Goal: Find contact information: Obtain details needed to contact an individual or organization

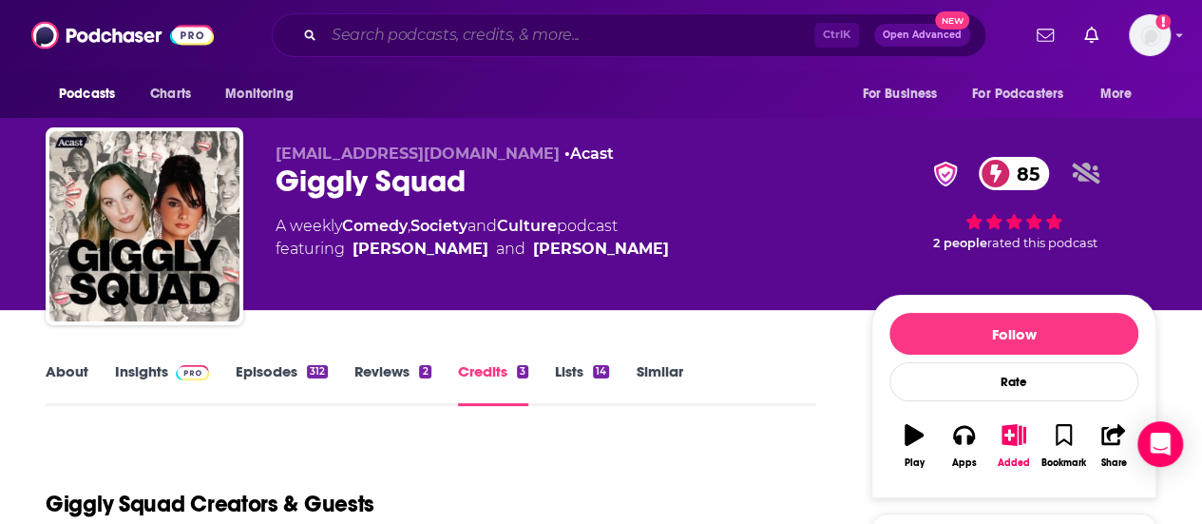
click at [437, 40] on input "Search podcasts, credits, & more..." at bounding box center [569, 35] width 490 height 30
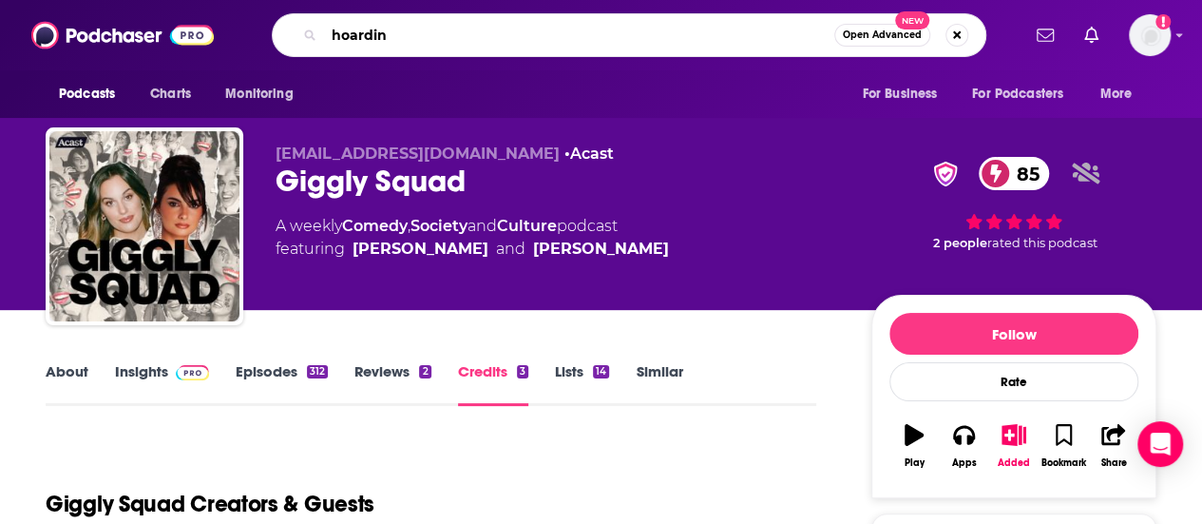
type input "hoarding"
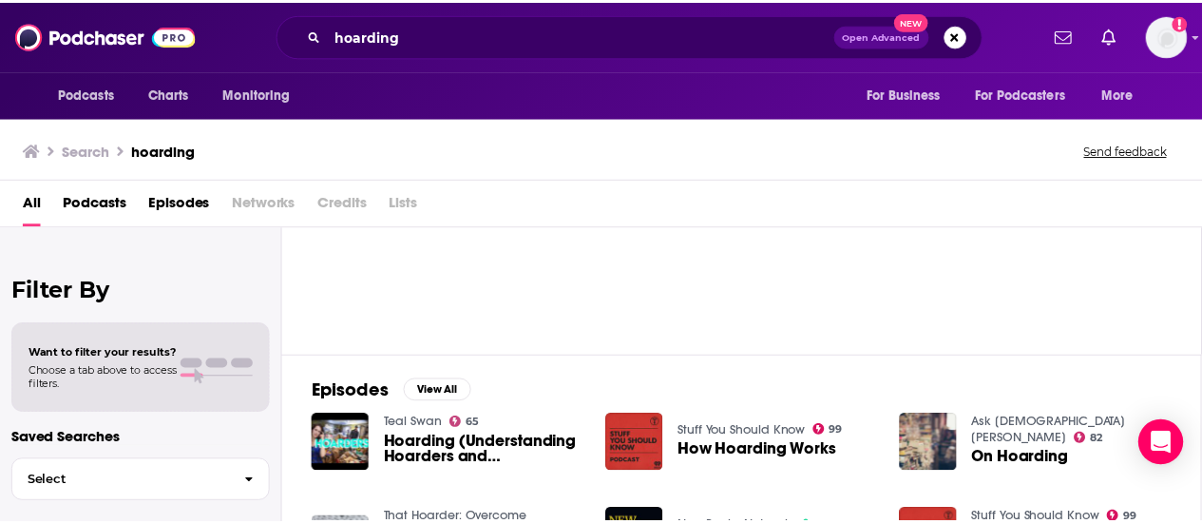
scroll to position [136, 0]
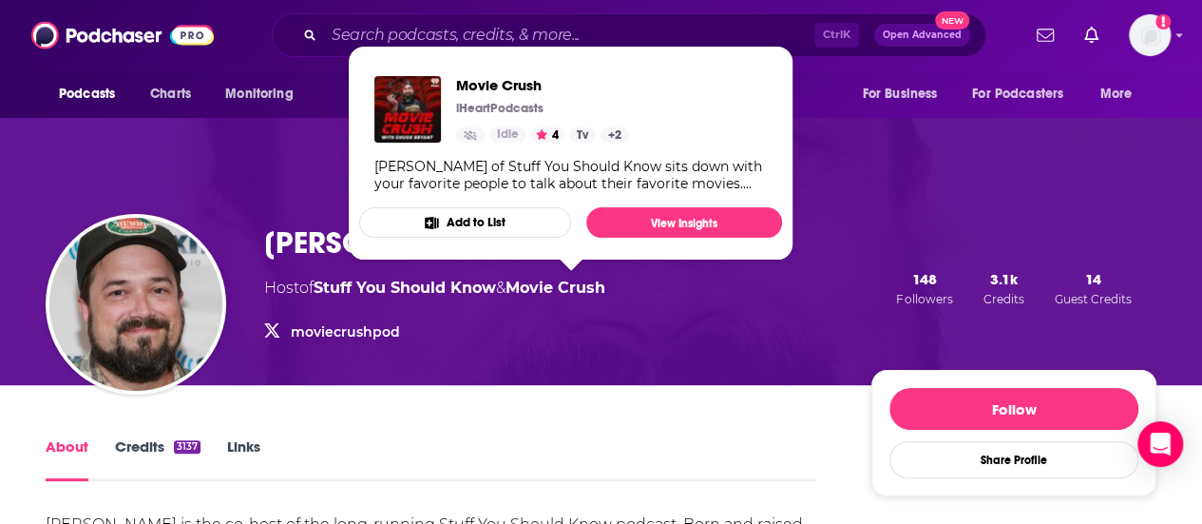
scroll to position [29, 0]
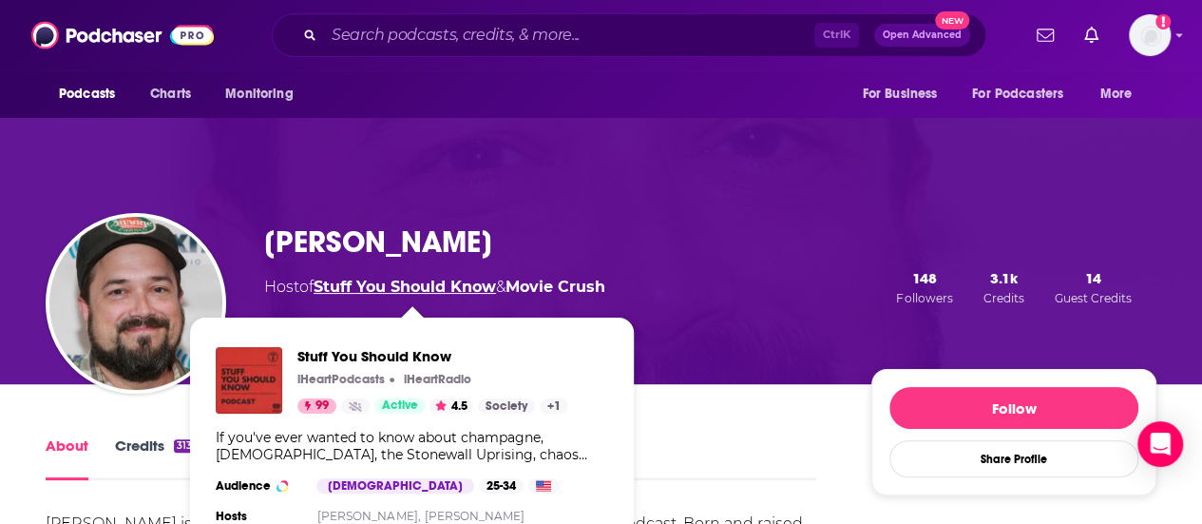
click at [414, 288] on link "Stuff You Should Know" at bounding box center [405, 286] width 182 height 18
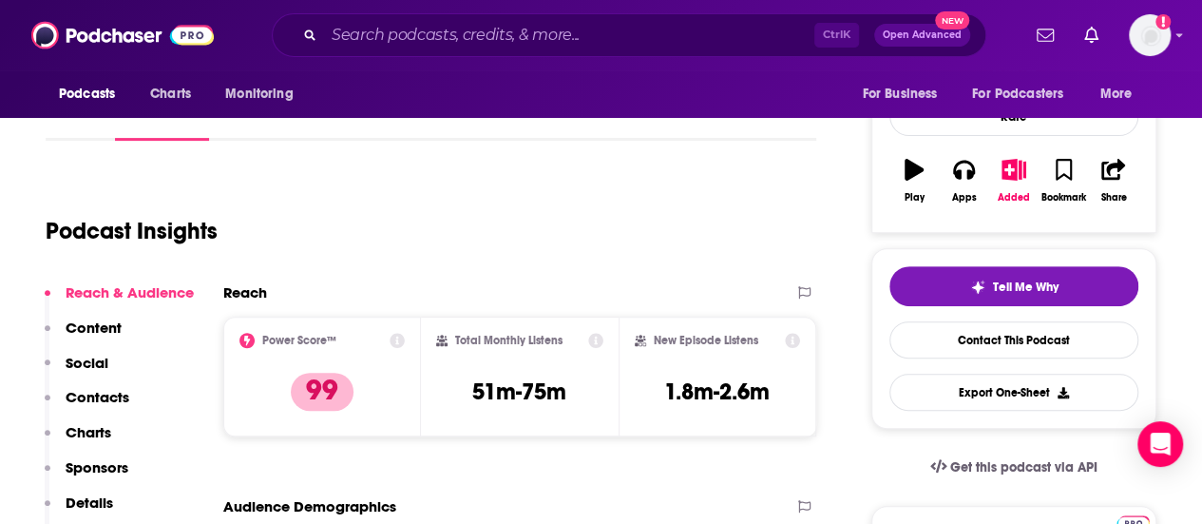
scroll to position [266, 0]
click at [111, 396] on p "Contacts" at bounding box center [98, 396] width 64 height 18
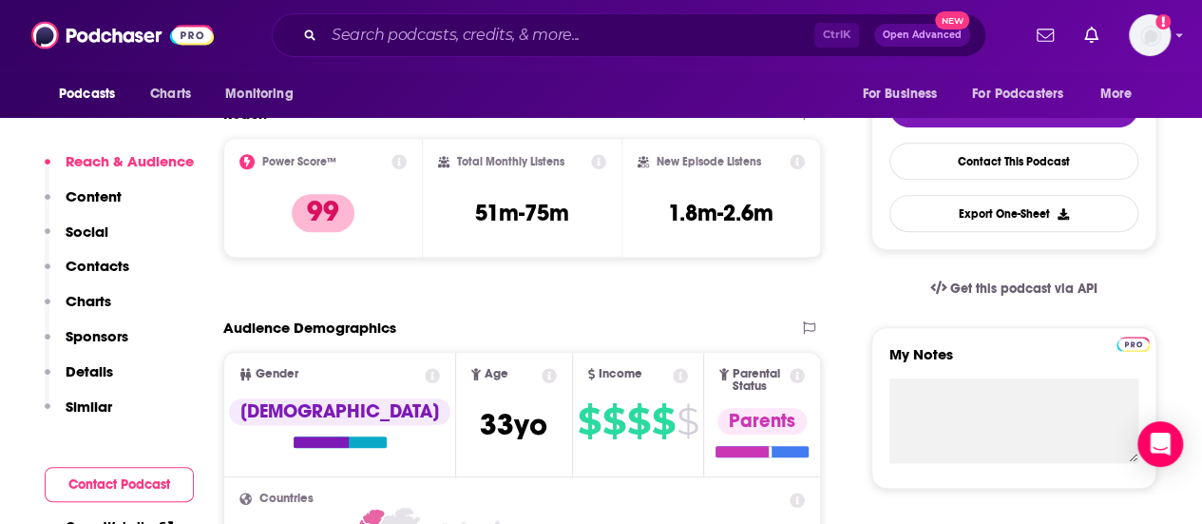
scroll to position [445, 0]
click at [103, 274] on p "Contacts" at bounding box center [98, 266] width 64 height 18
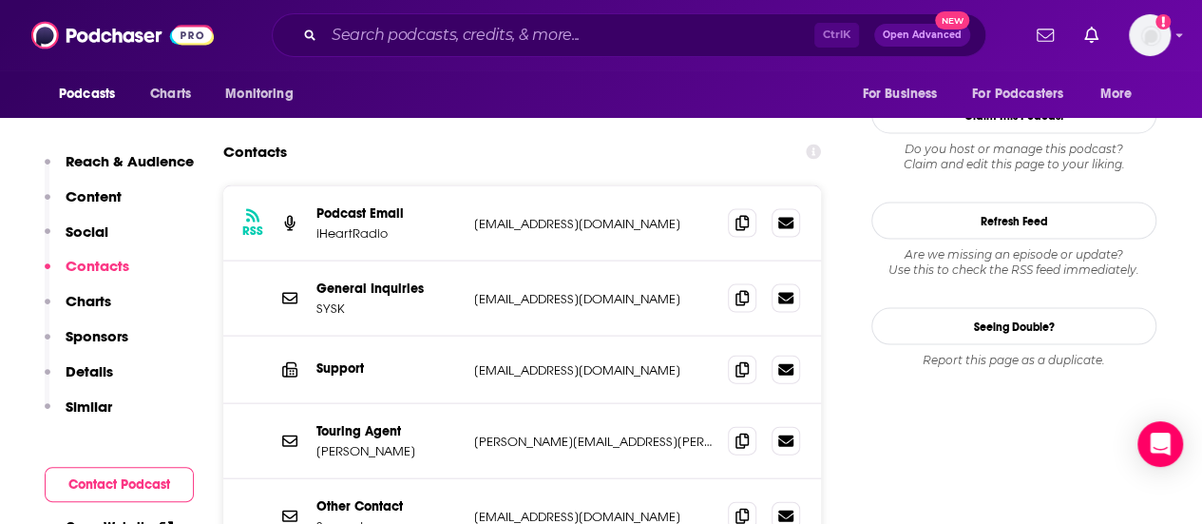
scroll to position [1899, 0]
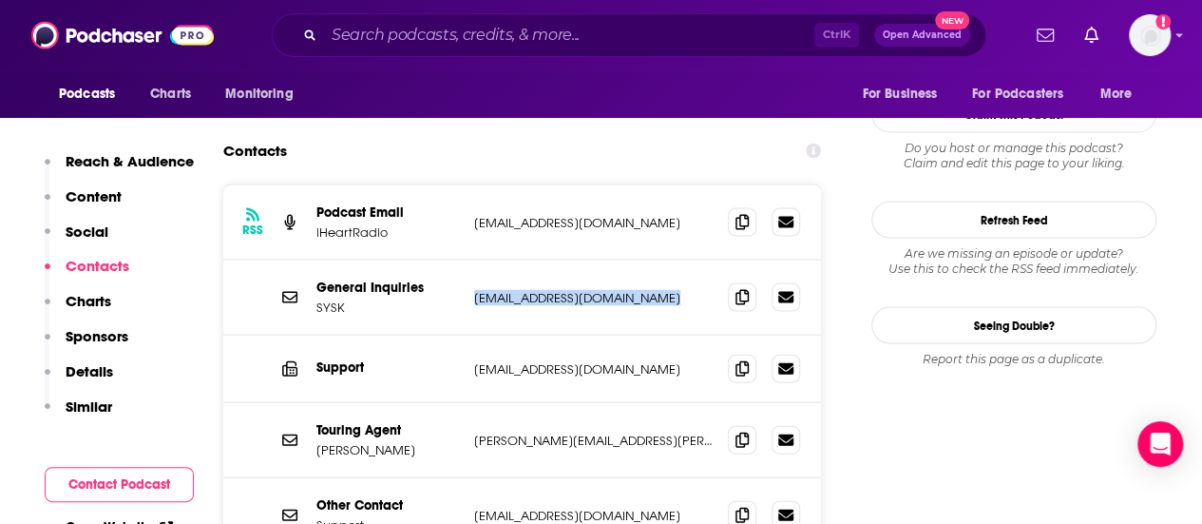
drag, startPoint x: 654, startPoint y: 195, endPoint x: 466, endPoint y: 206, distance: 188.5
click at [466, 260] on div "General Inquiries SYSK [EMAIL_ADDRESS][DOMAIN_NAME] [EMAIL_ADDRESS][DOMAIN_NAME]" at bounding box center [522, 297] width 598 height 75
copy div "[EMAIL_ADDRESS][DOMAIN_NAME]"
drag, startPoint x: 623, startPoint y: 347, endPoint x: 471, endPoint y: 342, distance: 152.1
click at [471, 403] on div "Touring Agent [PERSON_NAME] [PERSON_NAME][EMAIL_ADDRESS][PERSON_NAME][DOMAIN_NA…" at bounding box center [522, 440] width 598 height 75
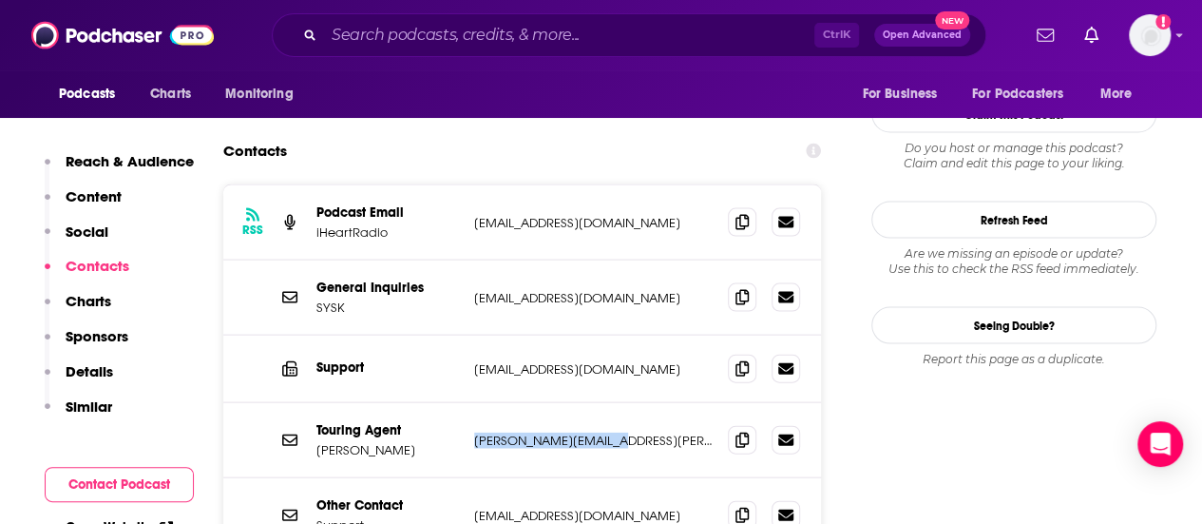
copy p "[PERSON_NAME][EMAIL_ADDRESS][PERSON_NAME][DOMAIN_NAME]"
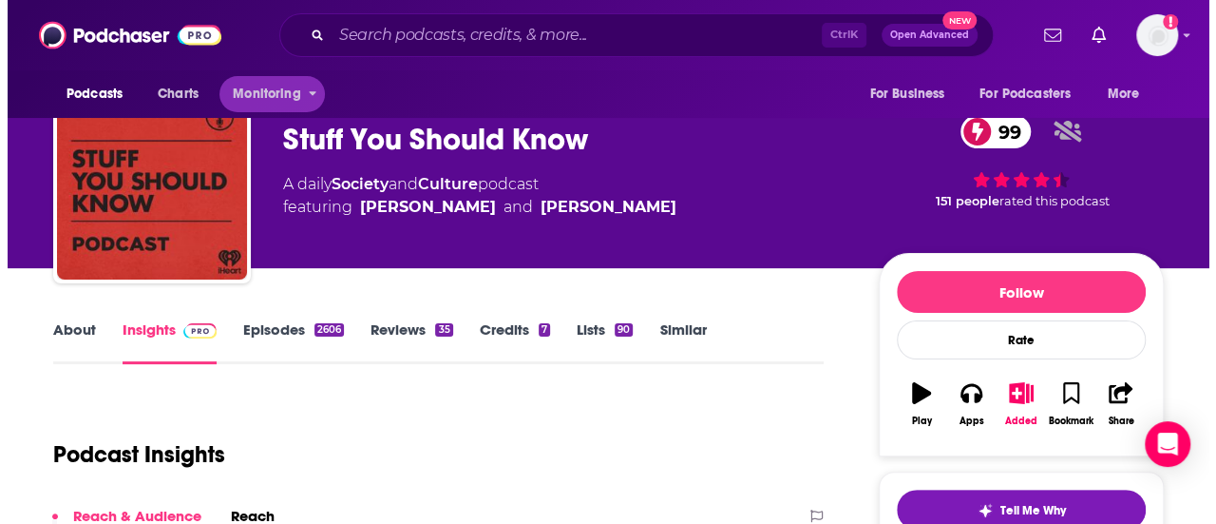
scroll to position [0, 0]
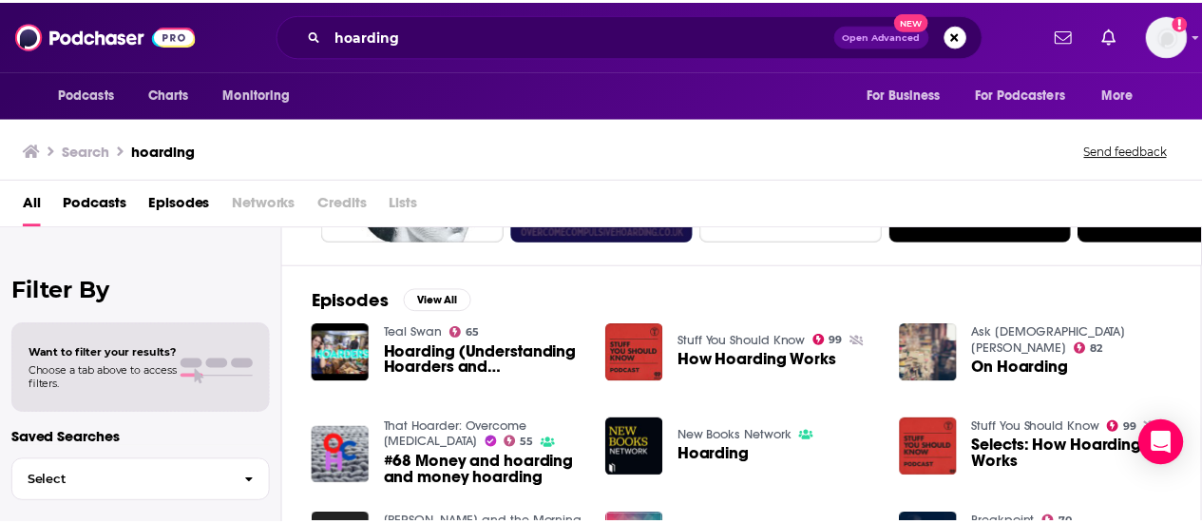
scroll to position [228, 0]
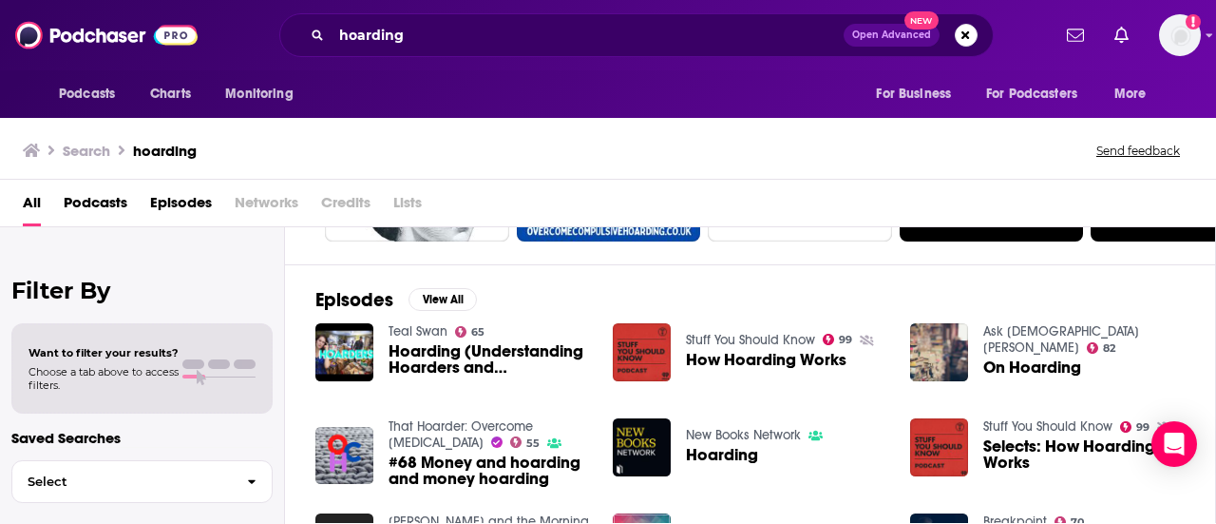
click at [778, 360] on span "How Hoarding Works" at bounding box center [766, 360] width 161 height 16
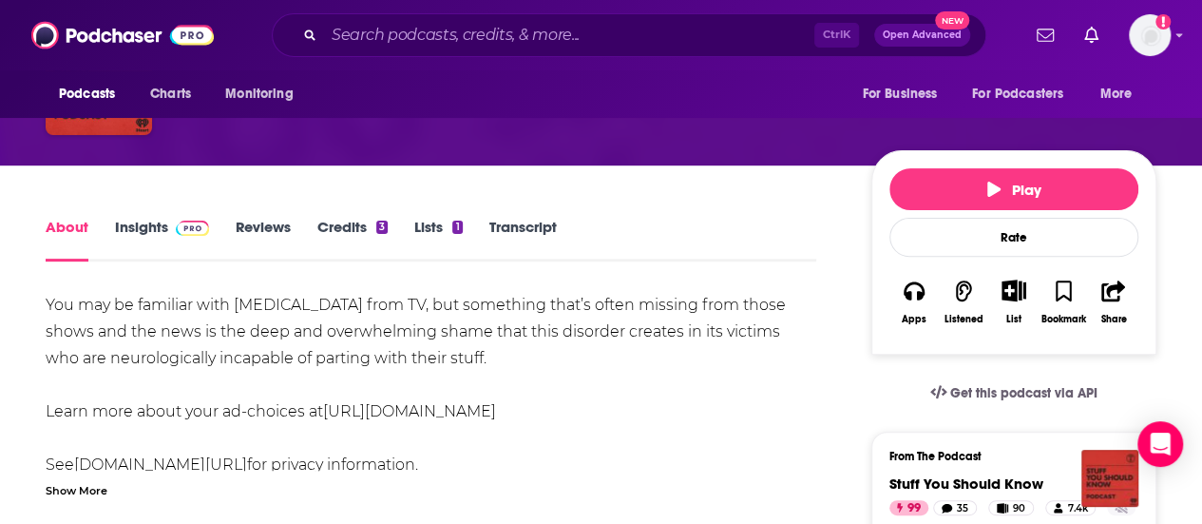
scroll to position [215, 0]
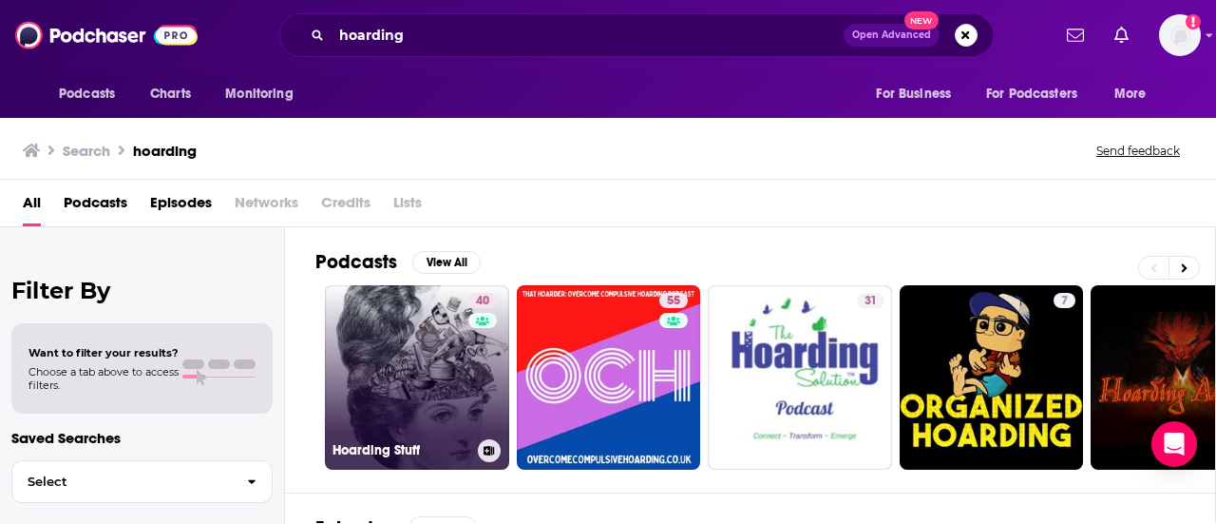
click at [354, 367] on link "40 Hoarding Stuff" at bounding box center [417, 377] width 184 height 184
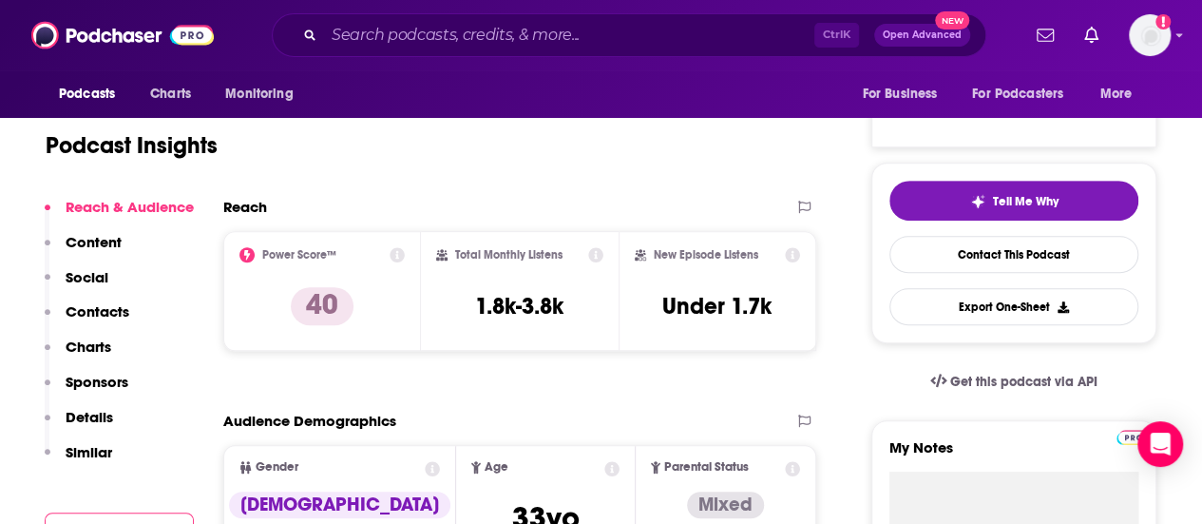
scroll to position [353, 0]
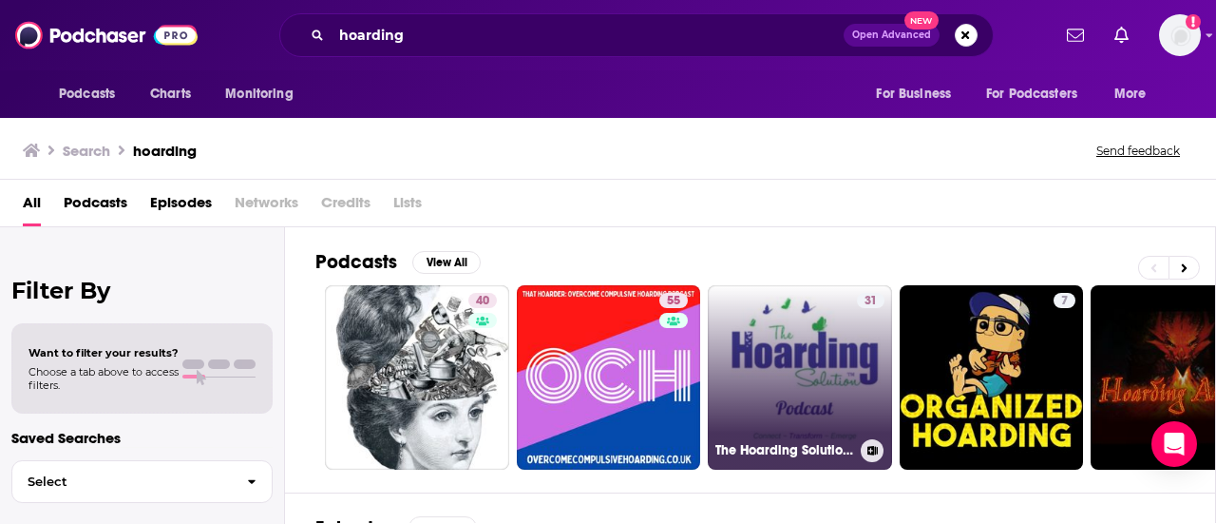
click at [745, 372] on link "31 The Hoarding Solution Podcast" at bounding box center [800, 377] width 184 height 184
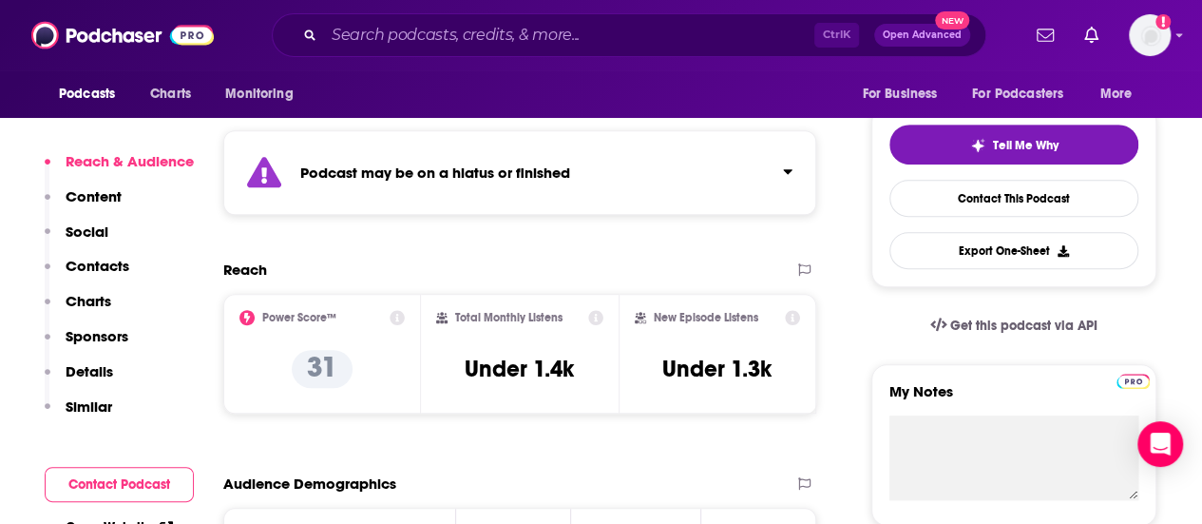
scroll to position [408, 0]
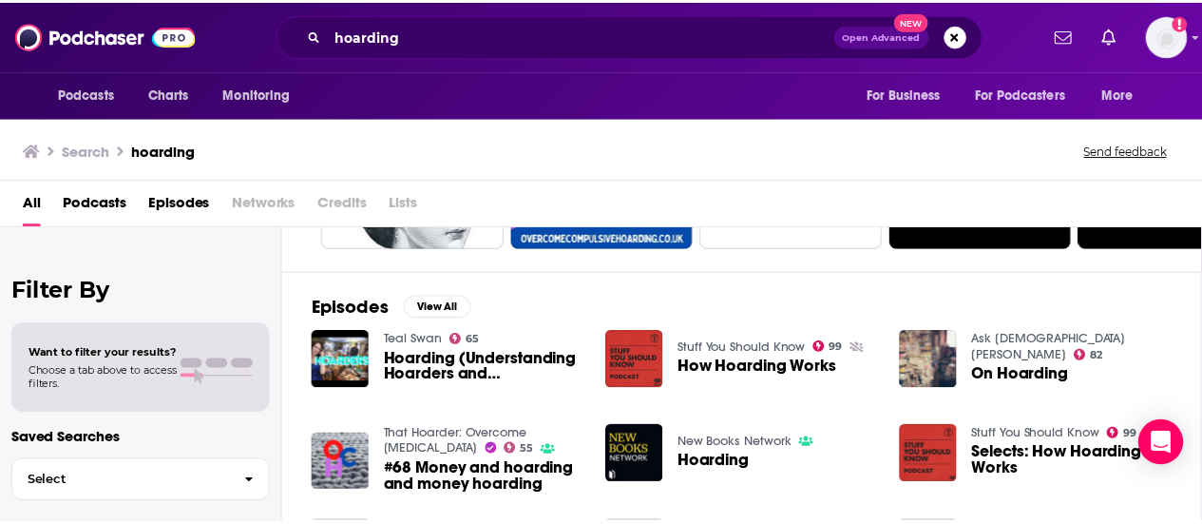
scroll to position [242, 0]
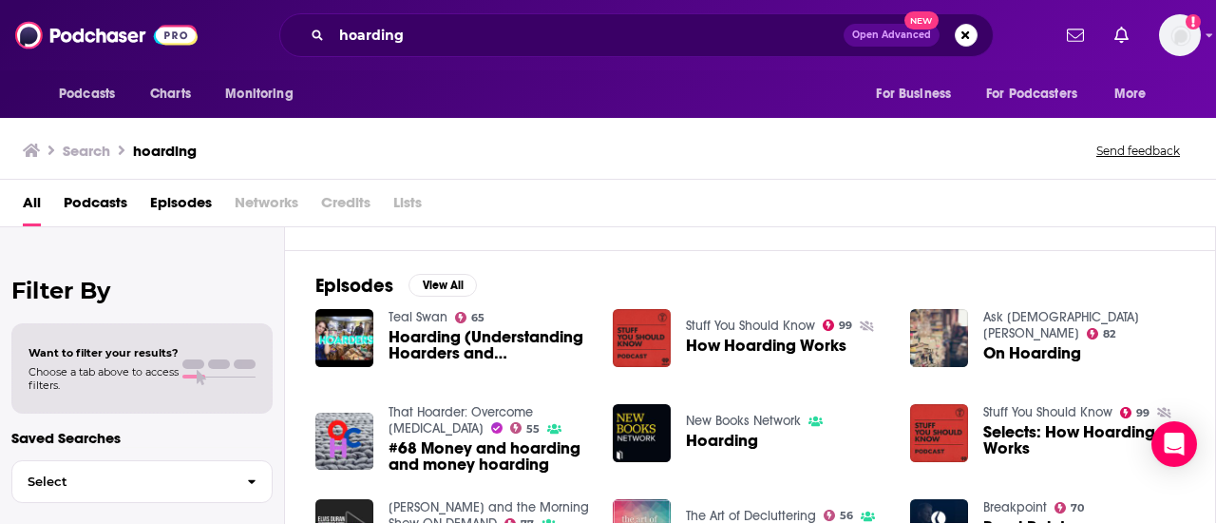
click at [481, 336] on span "Hoarding (Understanding Hoarders and [MEDICAL_DATA])" at bounding box center [489, 345] width 201 height 32
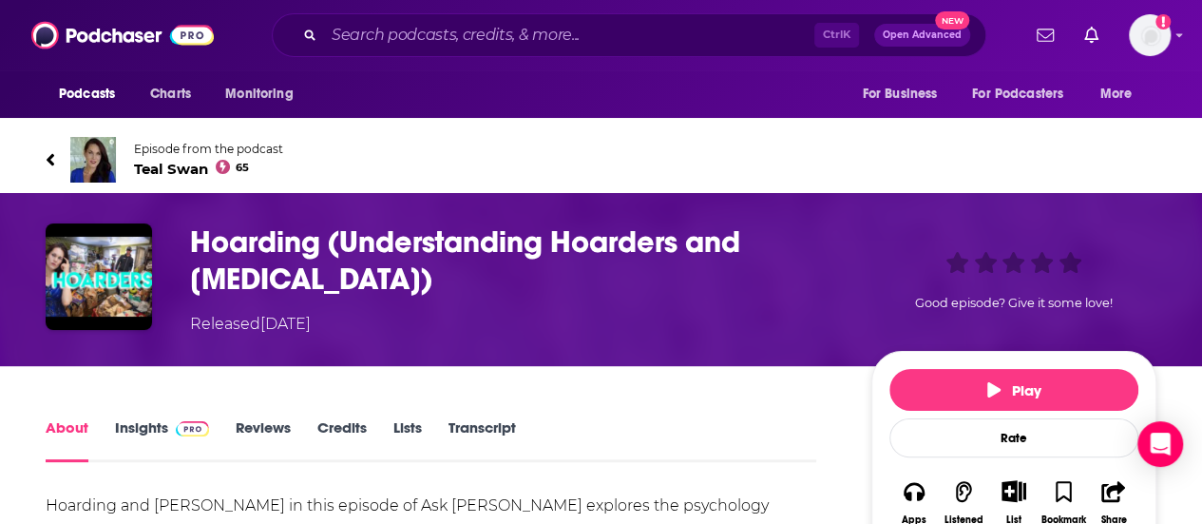
scroll to position [1, 0]
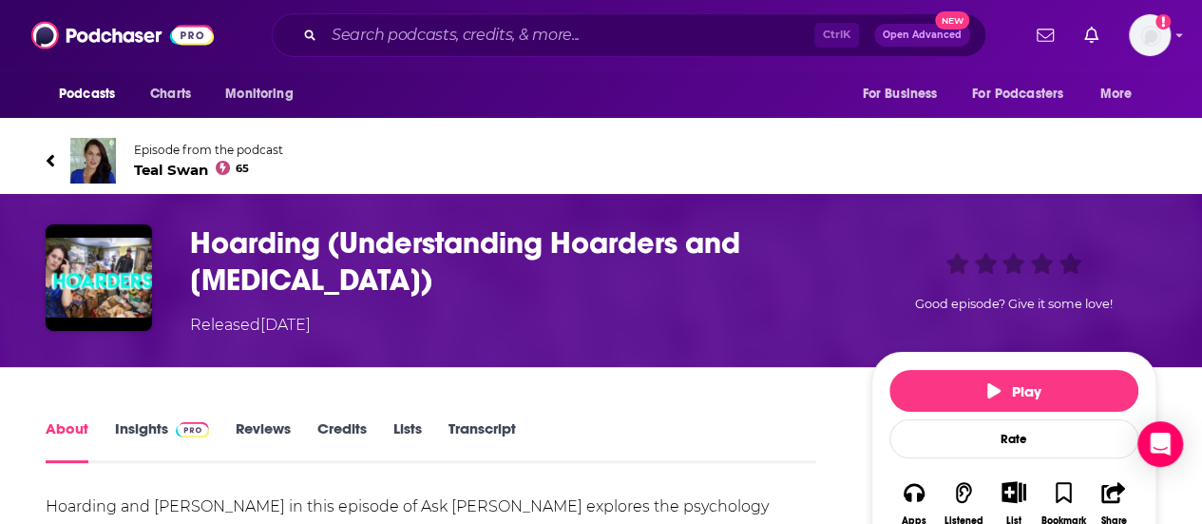
click at [180, 164] on span "Teal Swan 65" at bounding box center [208, 170] width 149 height 18
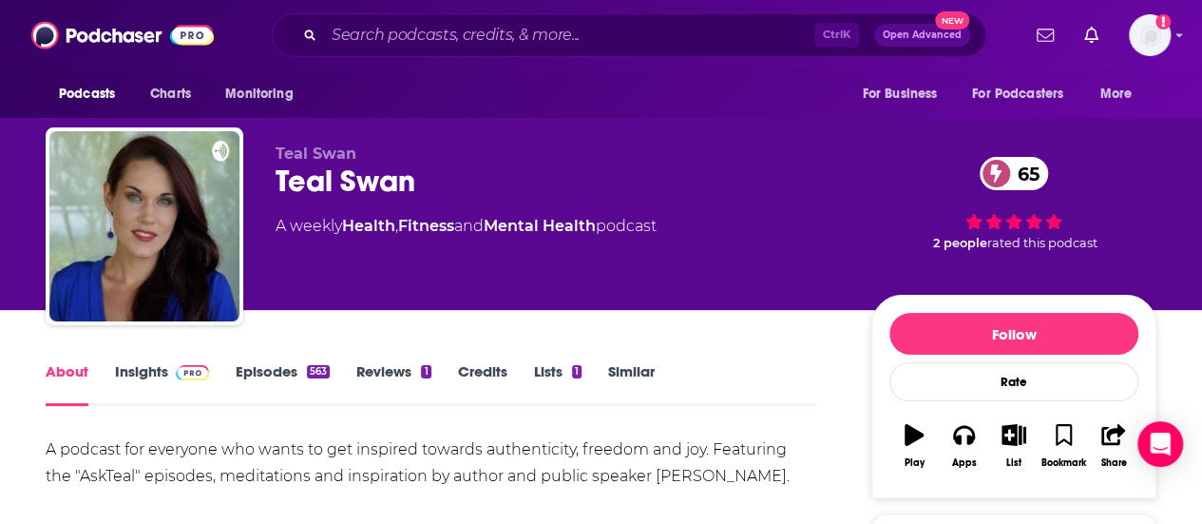
scroll to position [80, 0]
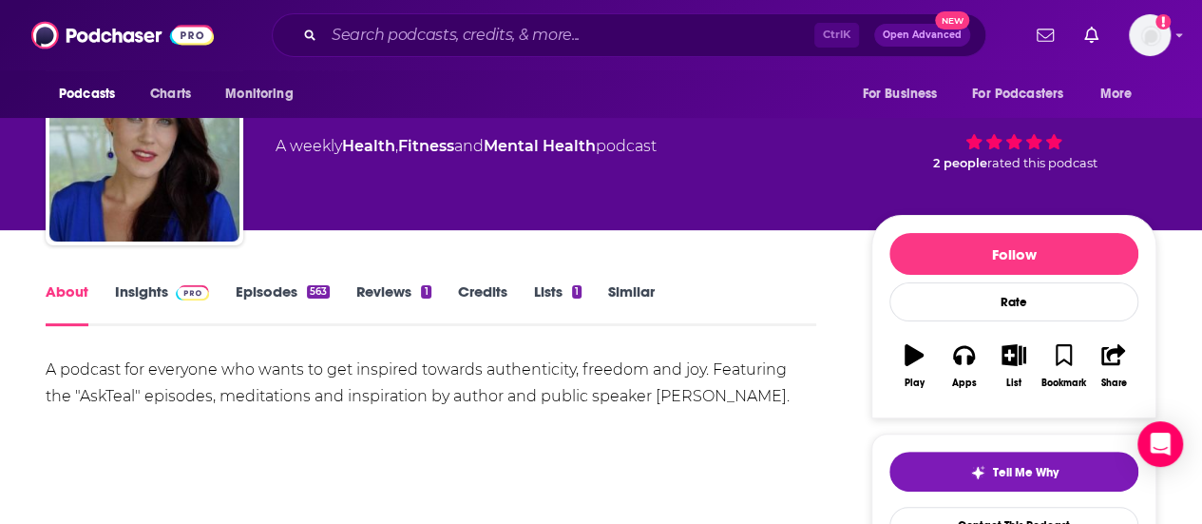
click at [171, 297] on span at bounding box center [188, 291] width 41 height 18
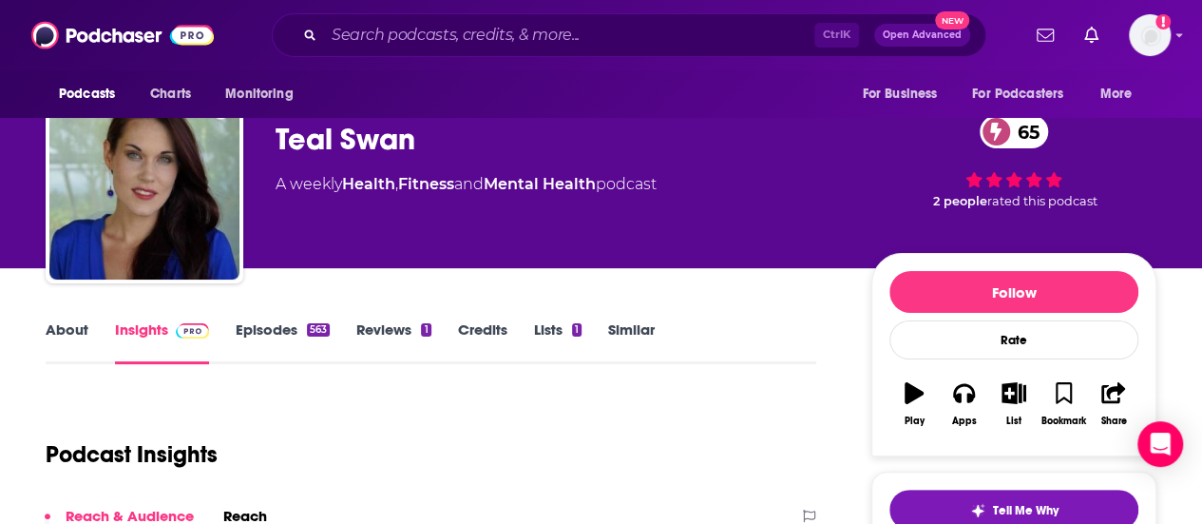
scroll to position [26, 0]
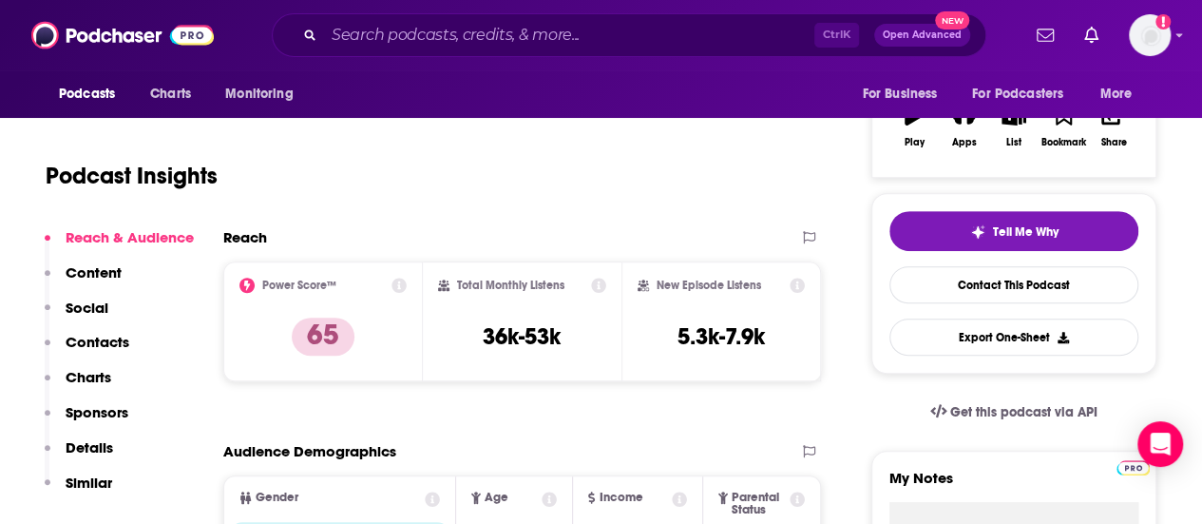
click at [123, 337] on p "Contacts" at bounding box center [98, 342] width 64 height 18
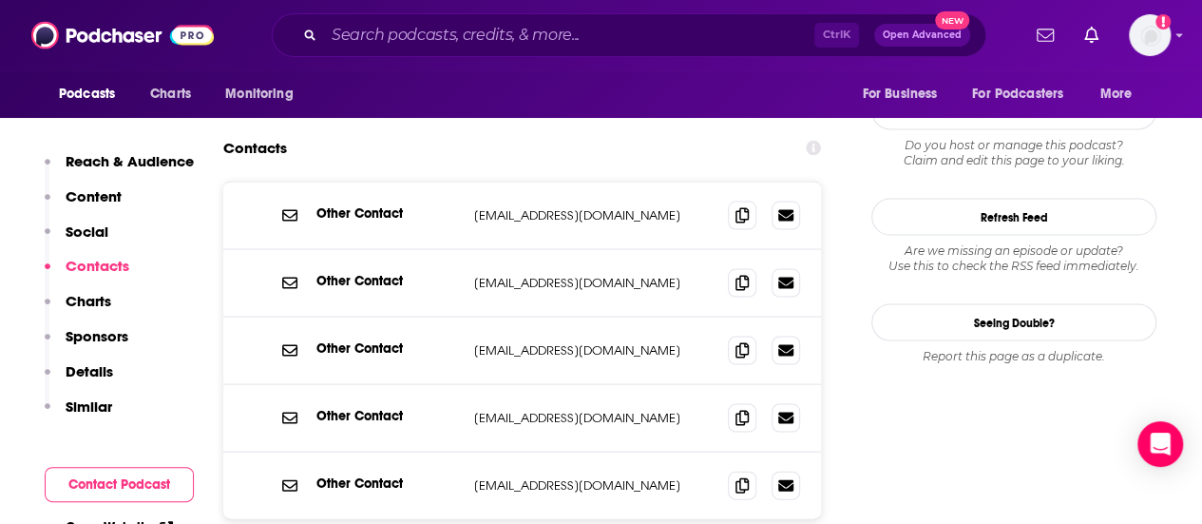
scroll to position [1792, 0]
drag, startPoint x: 603, startPoint y: 351, endPoint x: 473, endPoint y: 345, distance: 130.3
click at [474, 475] on p "[EMAIL_ADDRESS][DOMAIN_NAME]" at bounding box center [593, 483] width 239 height 16
copy p "[EMAIL_ADDRESS][DOMAIN_NAME]"
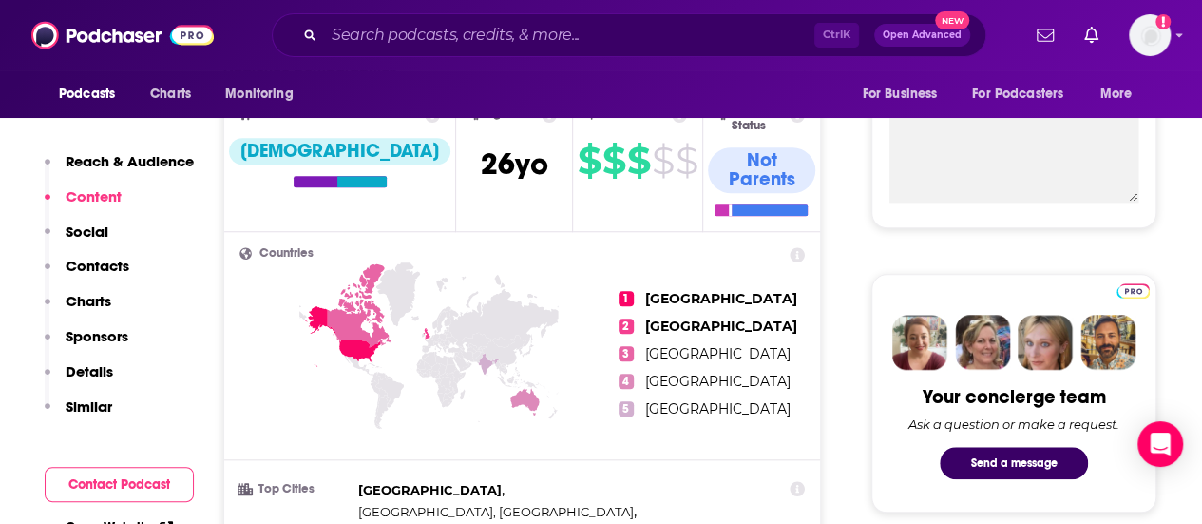
scroll to position [835, 0]
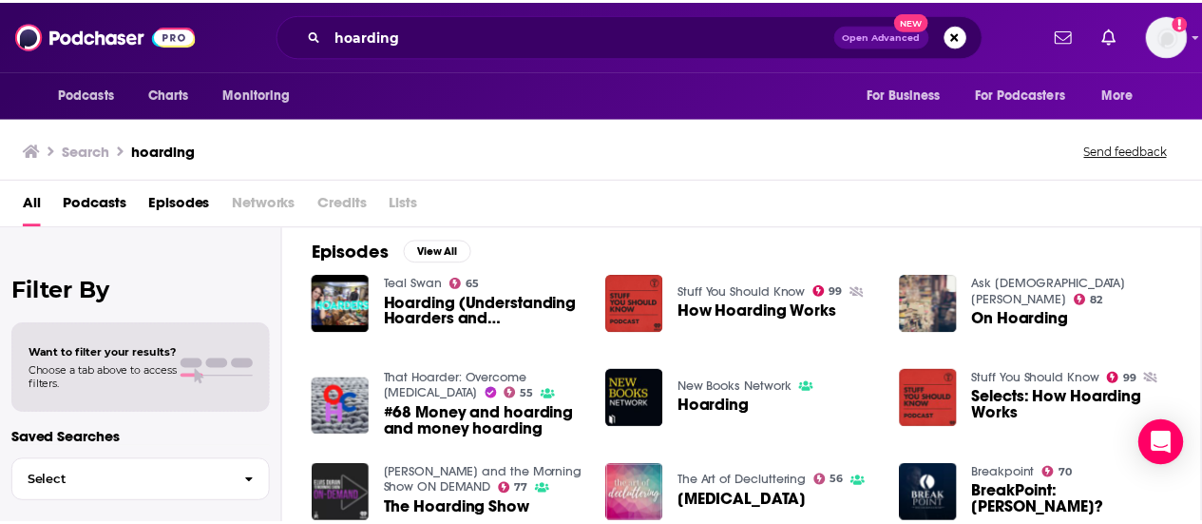
scroll to position [281, 0]
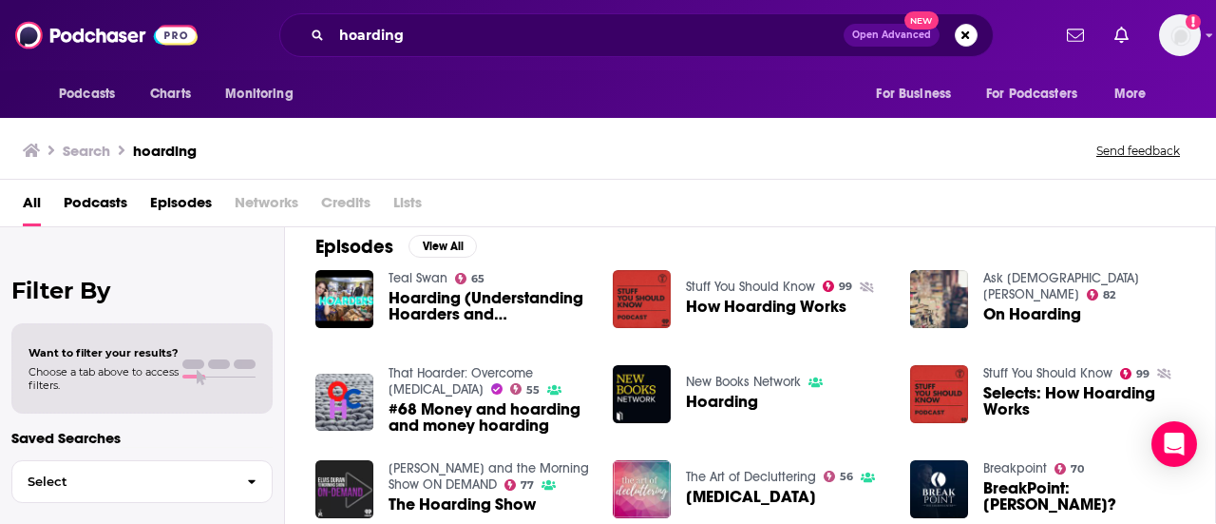
click at [1012, 306] on span "On Hoarding" at bounding box center [1032, 314] width 98 height 16
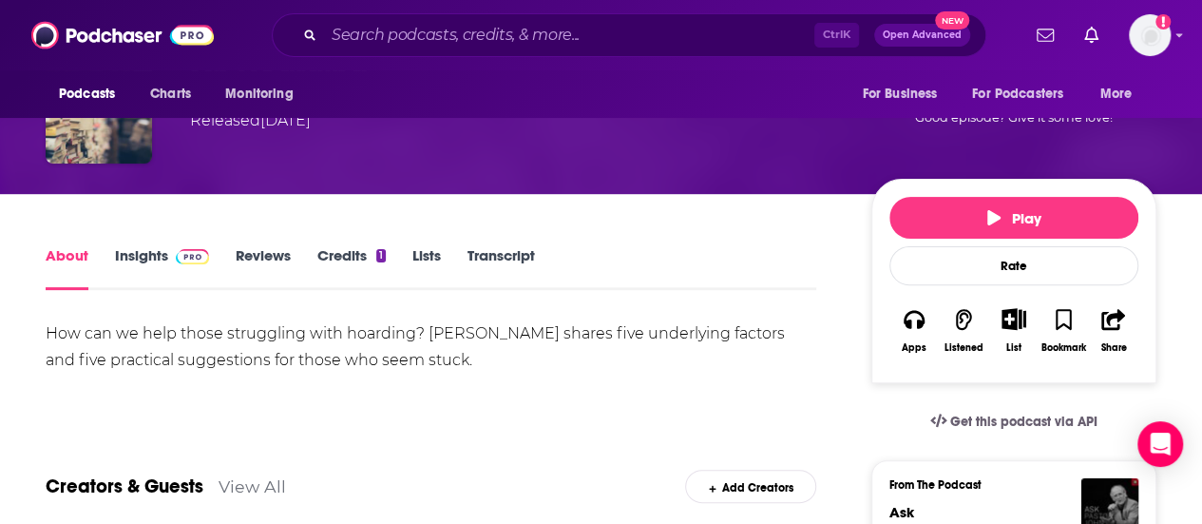
scroll to position [169, 0]
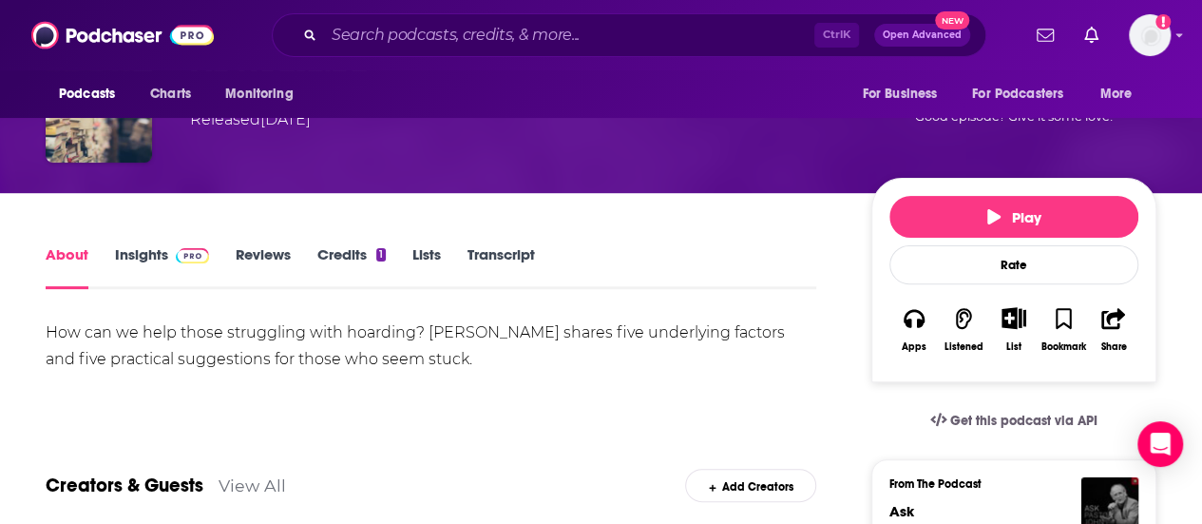
click at [127, 250] on link "Insights" at bounding box center [162, 267] width 94 height 44
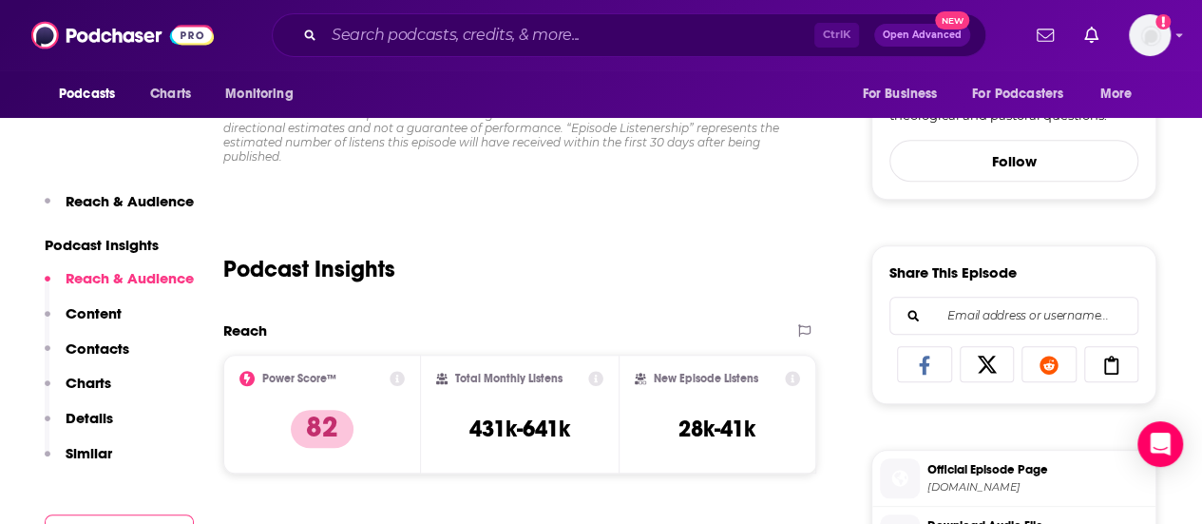
scroll to position [501, 0]
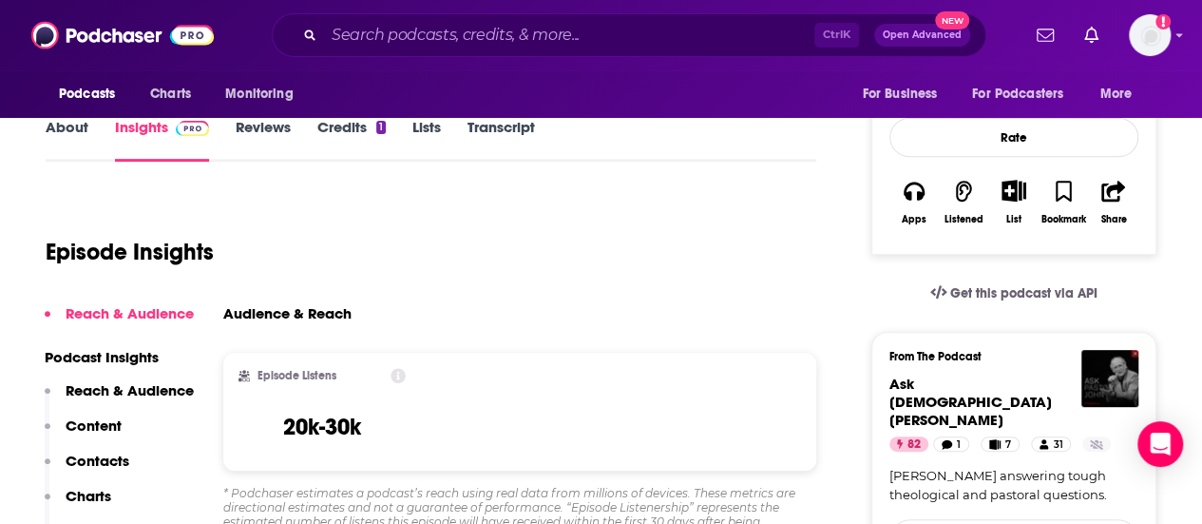
click at [115, 425] on p "Content" at bounding box center [94, 425] width 56 height 18
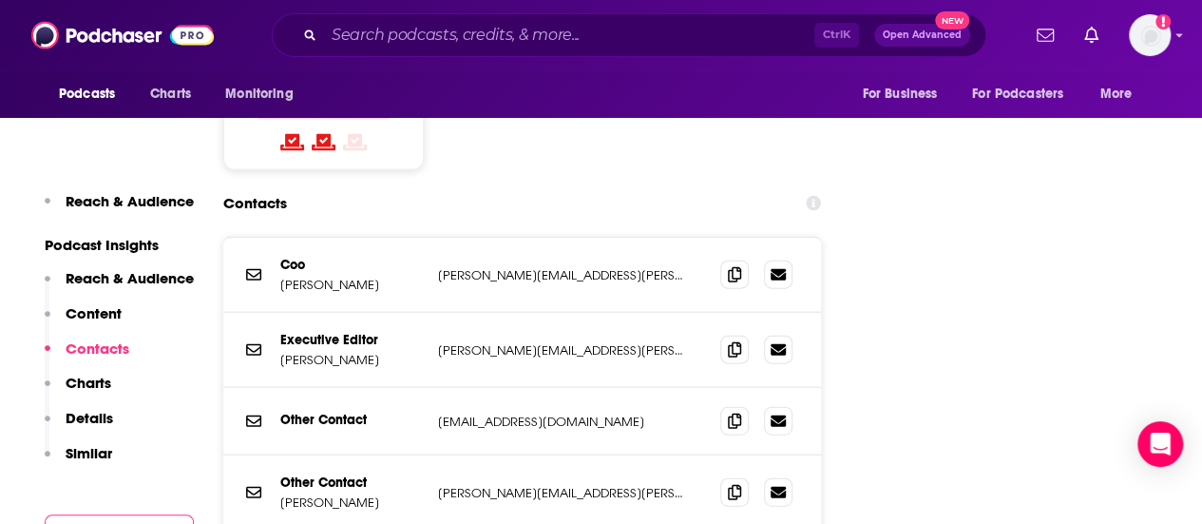
scroll to position [2050, 0]
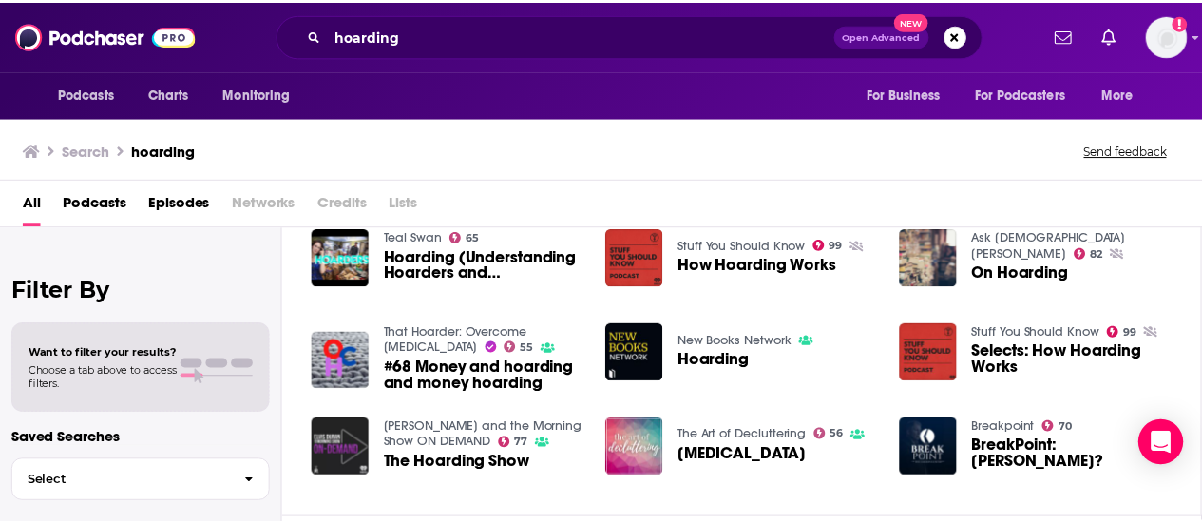
scroll to position [323, 0]
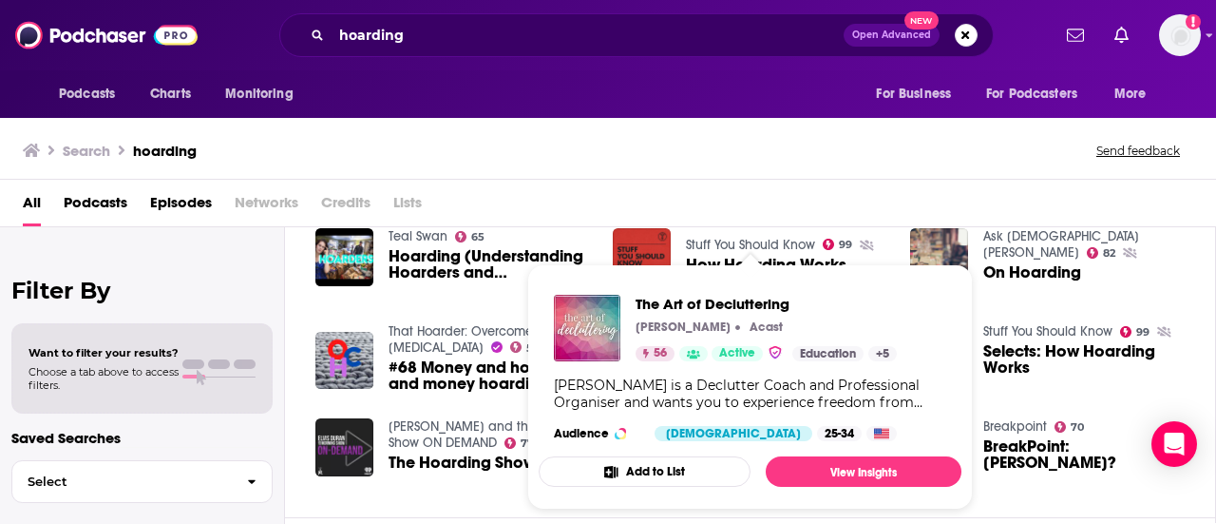
click at [709, 423] on div "The Art of Decluttering [PERSON_NAME] Acast 56 Active Education + 5 [PERSON_NAM…" at bounding box center [750, 367] width 423 height 177
click at [687, 304] on span "The Art of Decluttering" at bounding box center [766, 304] width 261 height 18
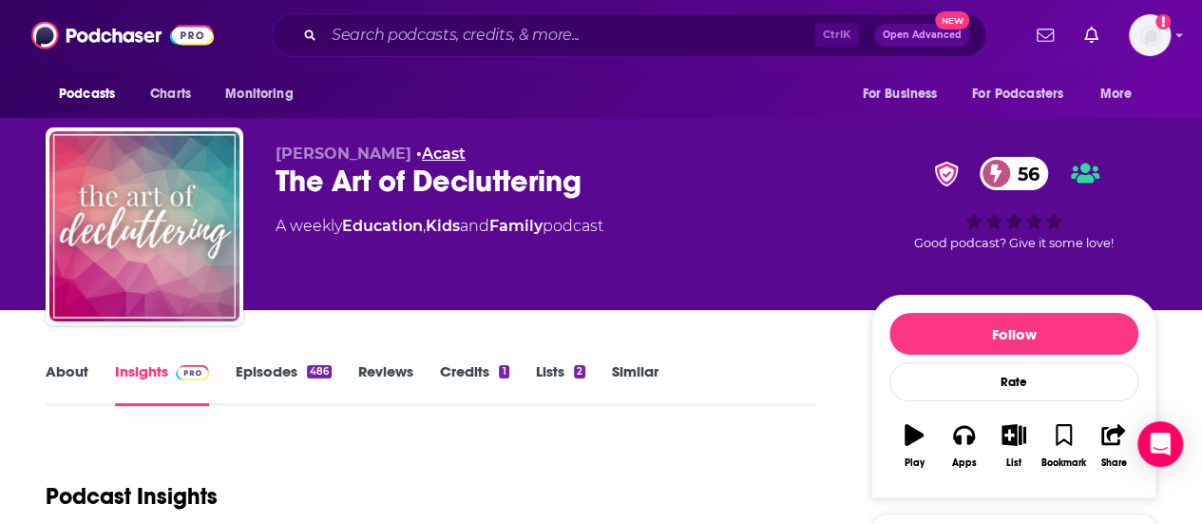
click at [422, 153] on link "Acast" at bounding box center [444, 153] width 44 height 18
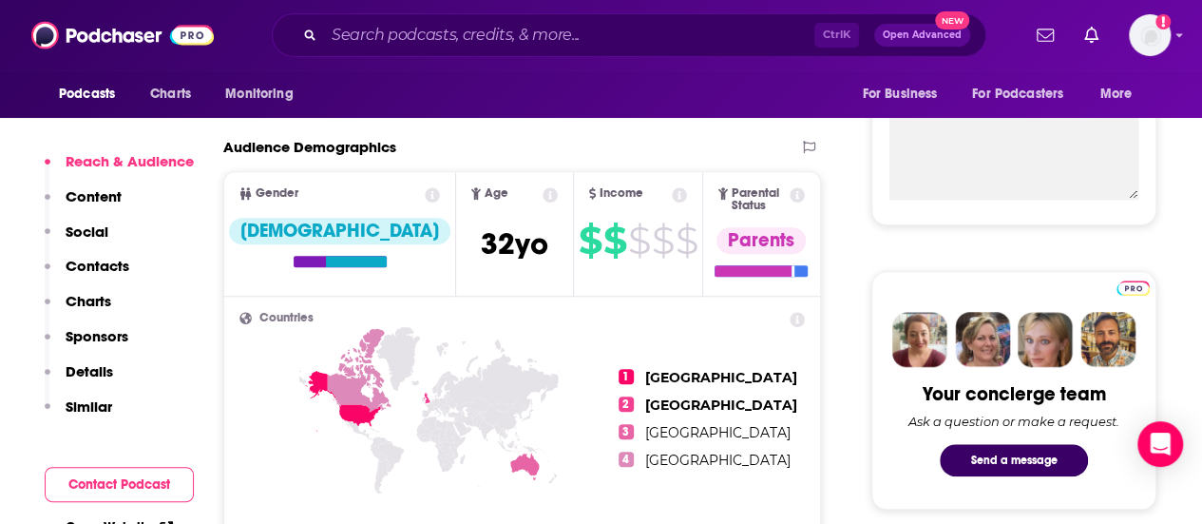
scroll to position [709, 0]
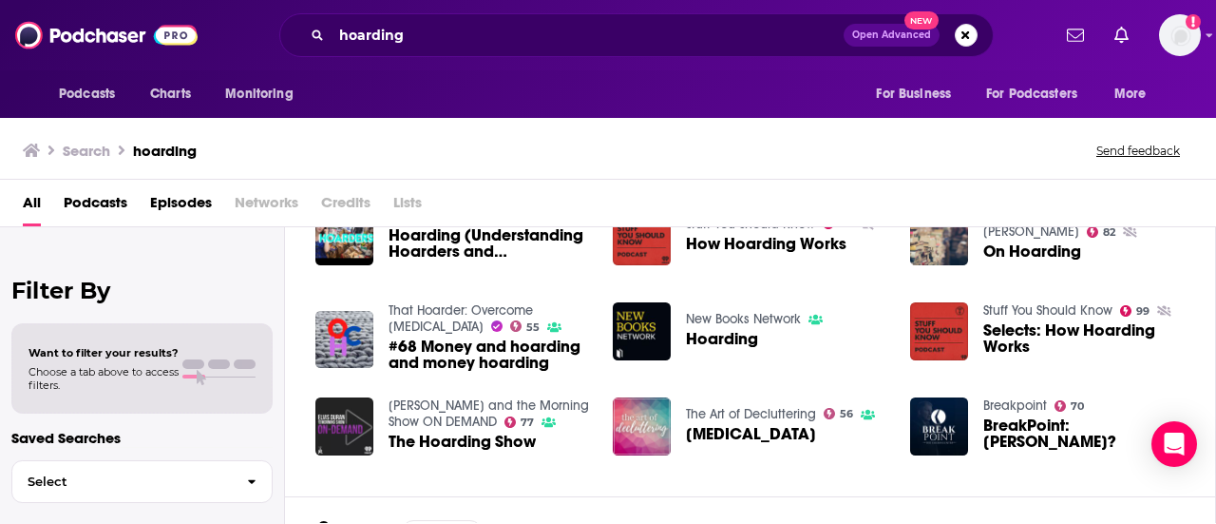
scroll to position [359, 0]
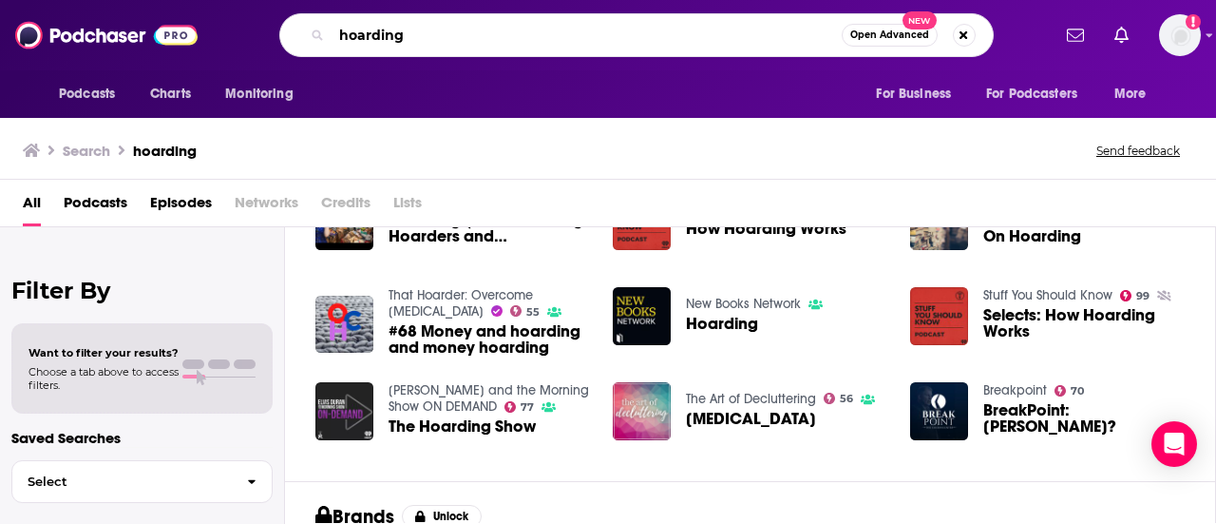
drag, startPoint x: 446, startPoint y: 35, endPoint x: 258, endPoint y: 25, distance: 187.5
click at [258, 25] on div "hoarding Open Advanced New" at bounding box center [636, 35] width 828 height 44
type input "mental health"
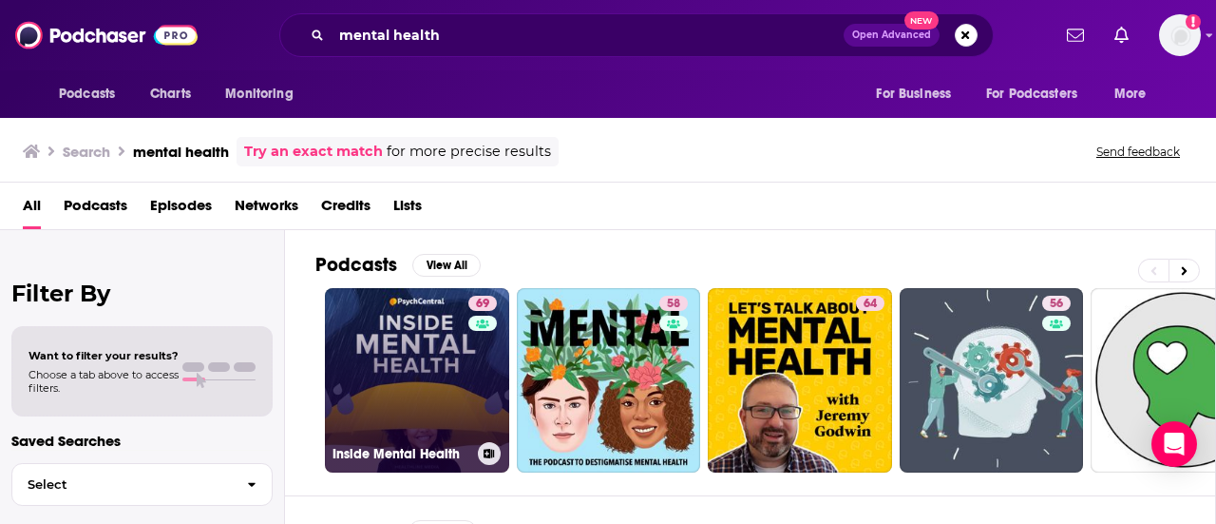
click at [410, 373] on link "69 Inside Mental Health" at bounding box center [417, 380] width 184 height 184
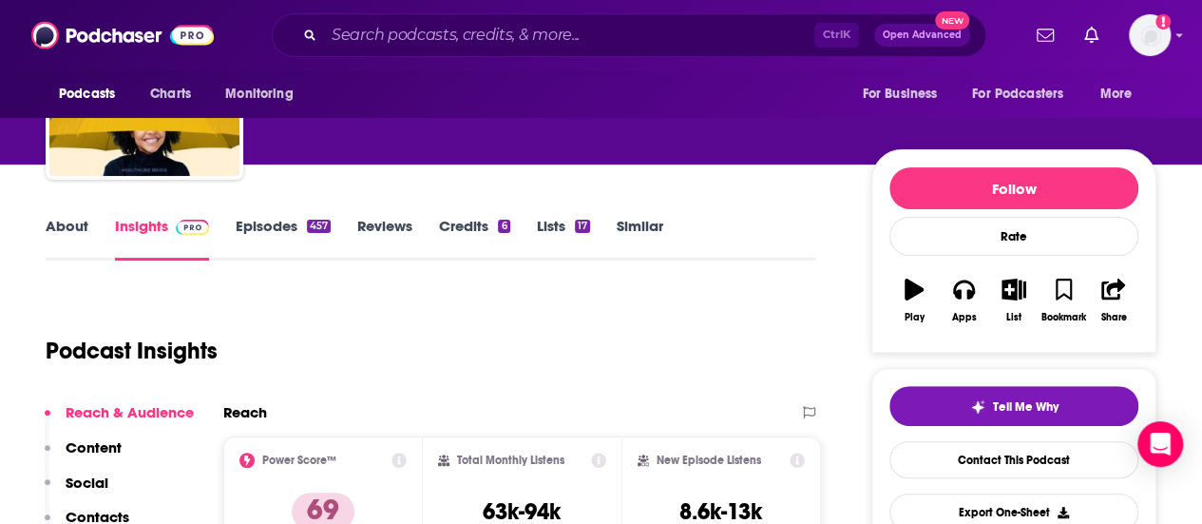
scroll to position [147, 0]
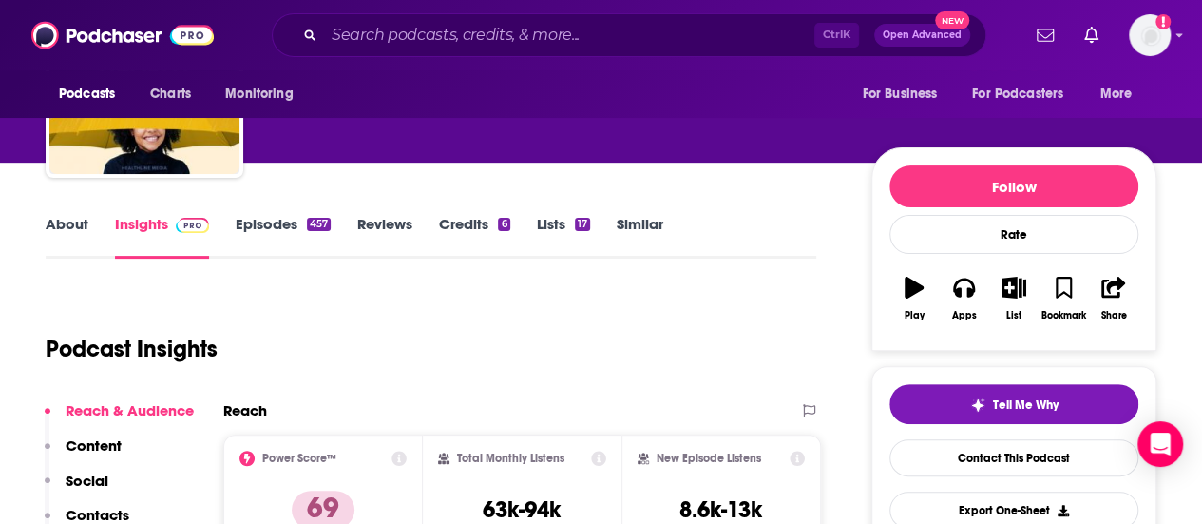
click at [262, 235] on link "Episodes 457" at bounding box center [283, 237] width 95 height 44
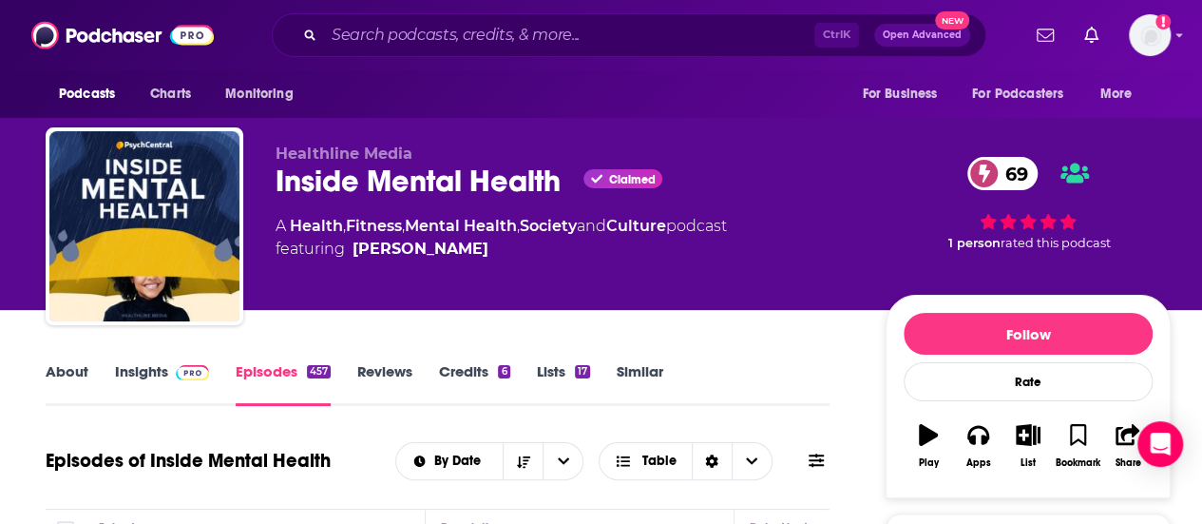
click at [72, 365] on link "About" at bounding box center [67, 384] width 43 height 44
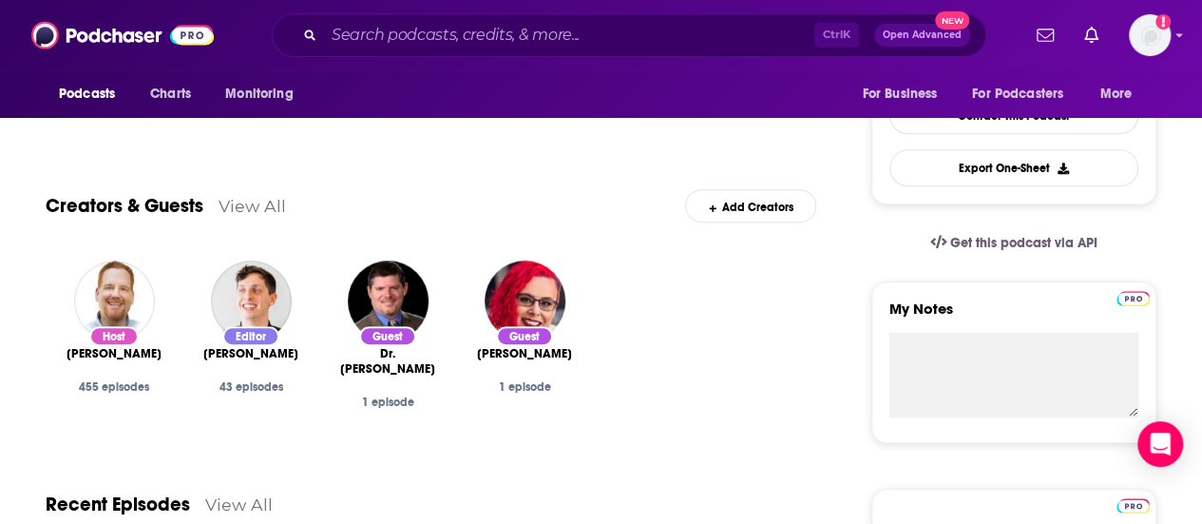
scroll to position [490, 0]
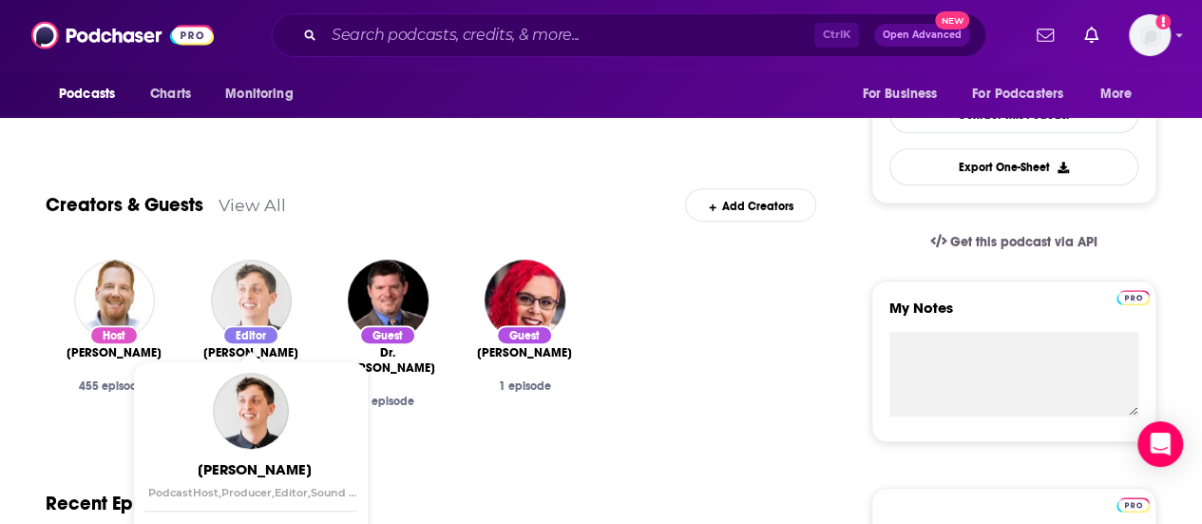
click at [240, 314] on img "Adam Raymonda" at bounding box center [251, 299] width 81 height 81
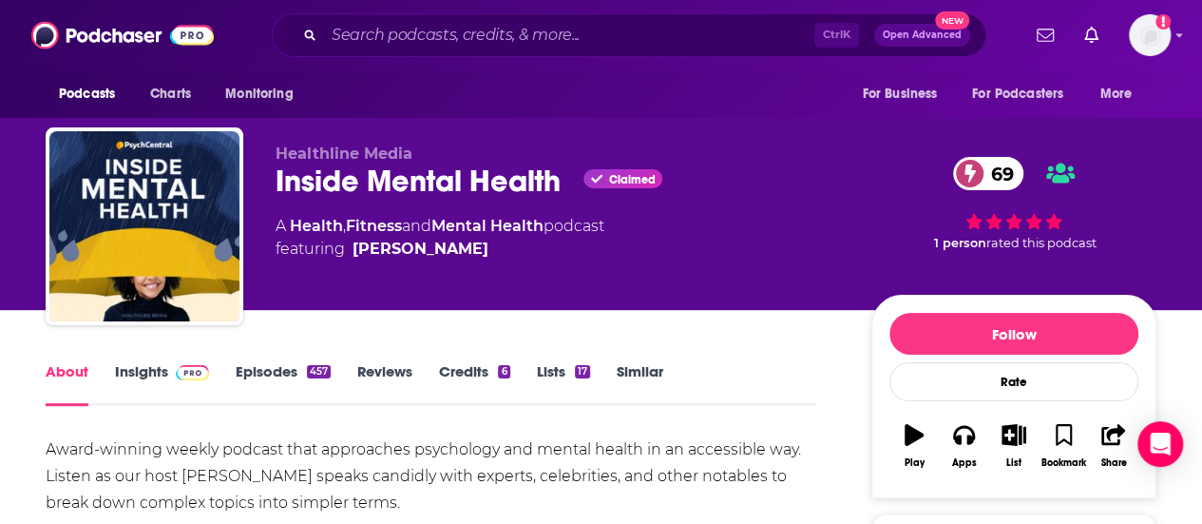
scroll to position [1, 0]
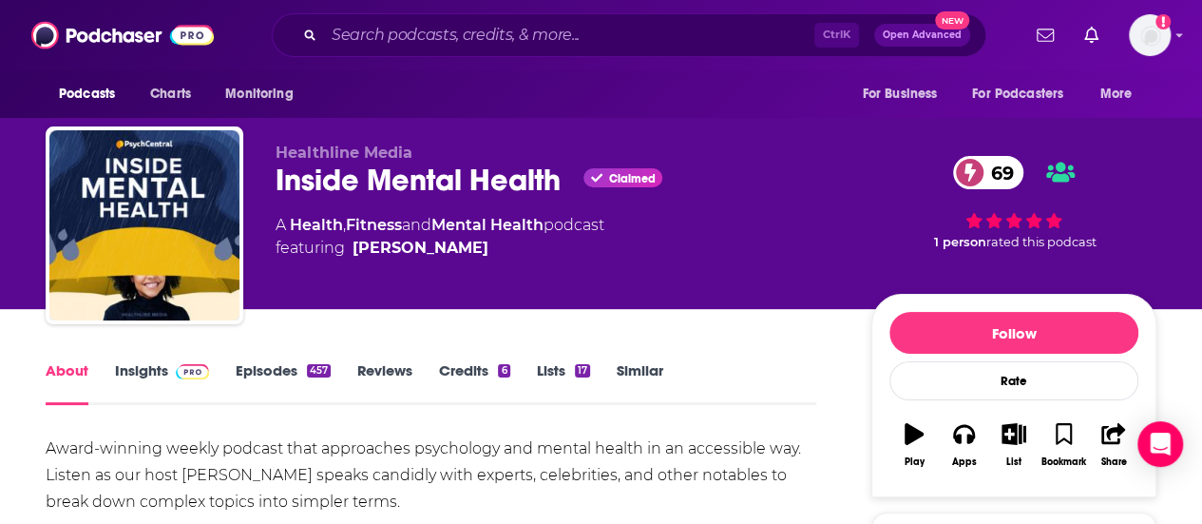
click at [137, 366] on link "Insights" at bounding box center [162, 383] width 94 height 44
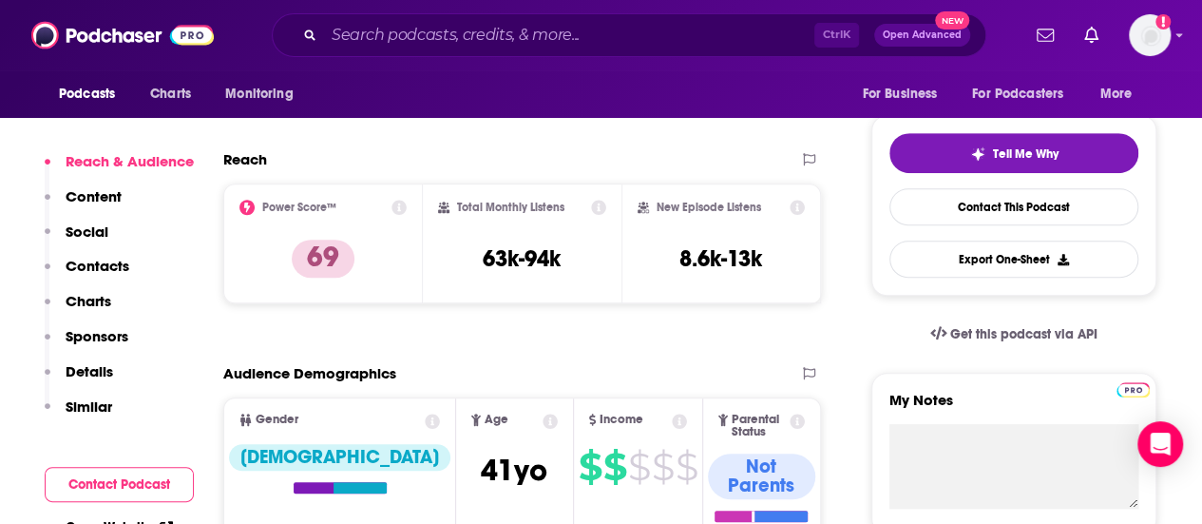
scroll to position [399, 0]
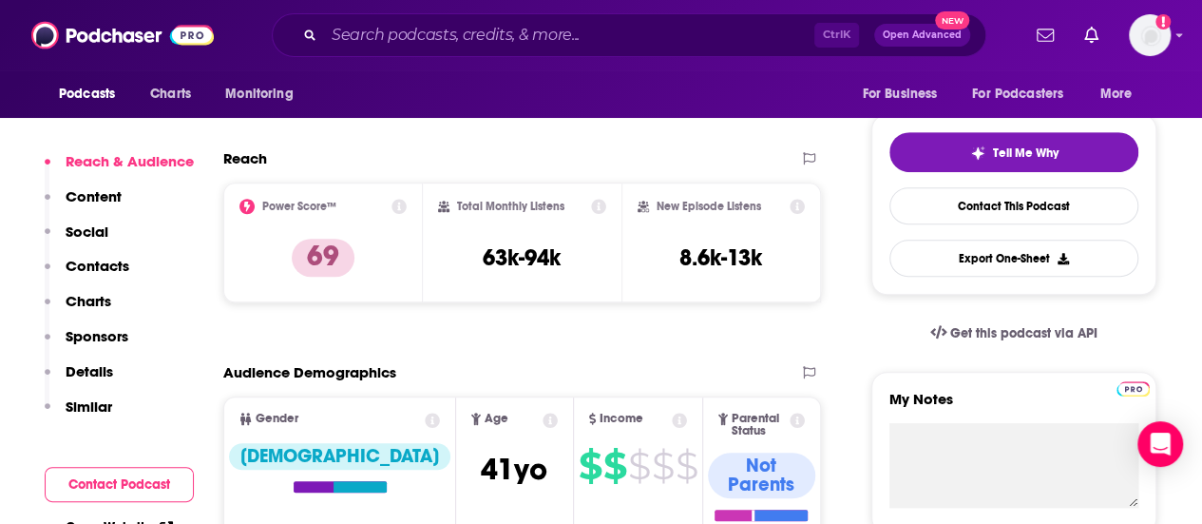
click at [82, 261] on p "Contacts" at bounding box center [98, 266] width 64 height 18
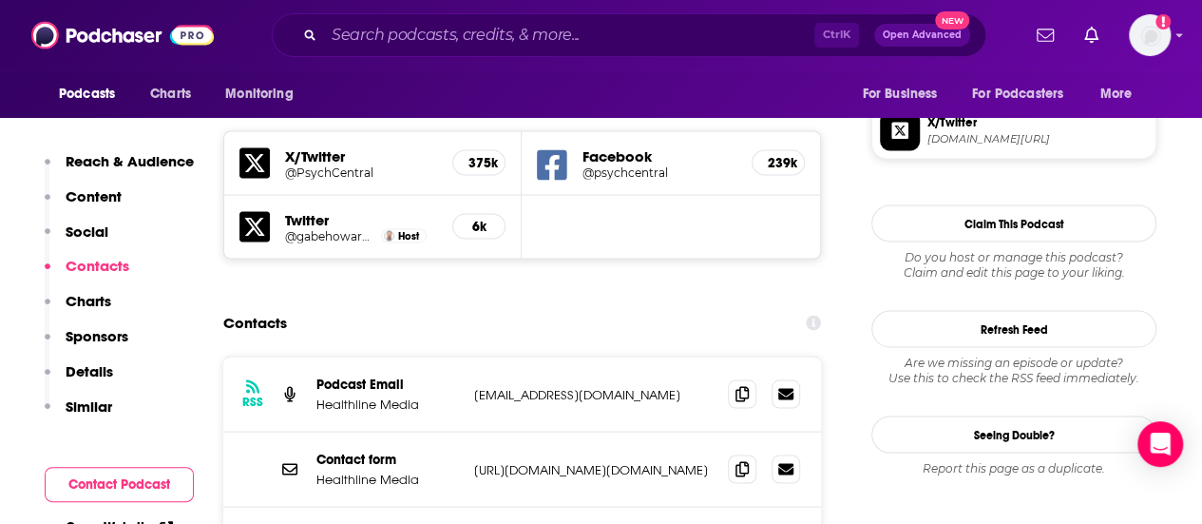
scroll to position [1818, 0]
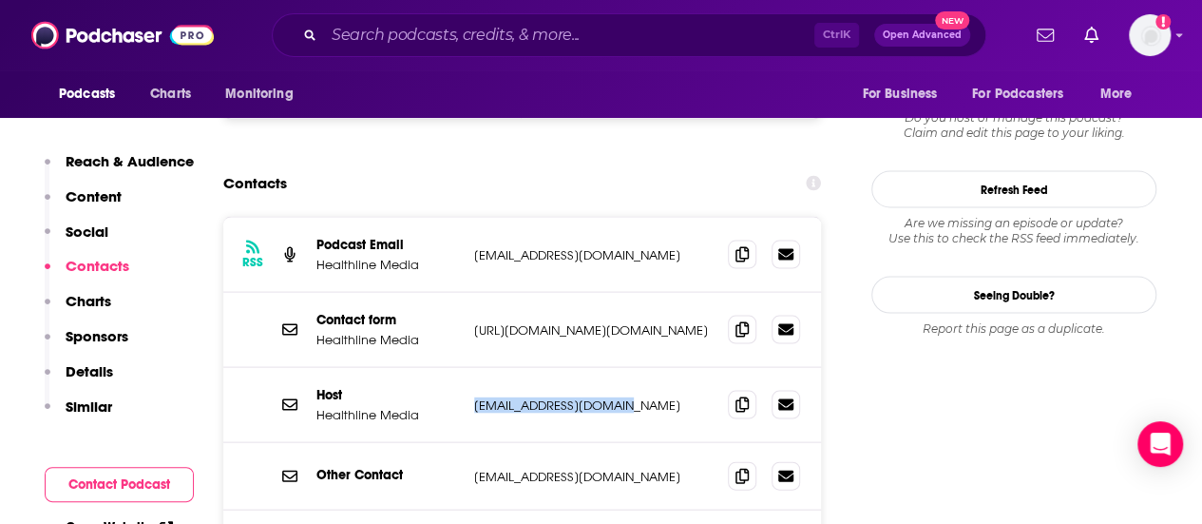
drag, startPoint x: 637, startPoint y: 273, endPoint x: 472, endPoint y: 274, distance: 164.4
click at [472, 368] on div "Host Healthline Media [EMAIL_ADDRESS][DOMAIN_NAME] [EMAIL_ADDRESS][DOMAIN_NAME]" at bounding box center [522, 405] width 598 height 75
copy p "[EMAIL_ADDRESS][DOMAIN_NAME]"
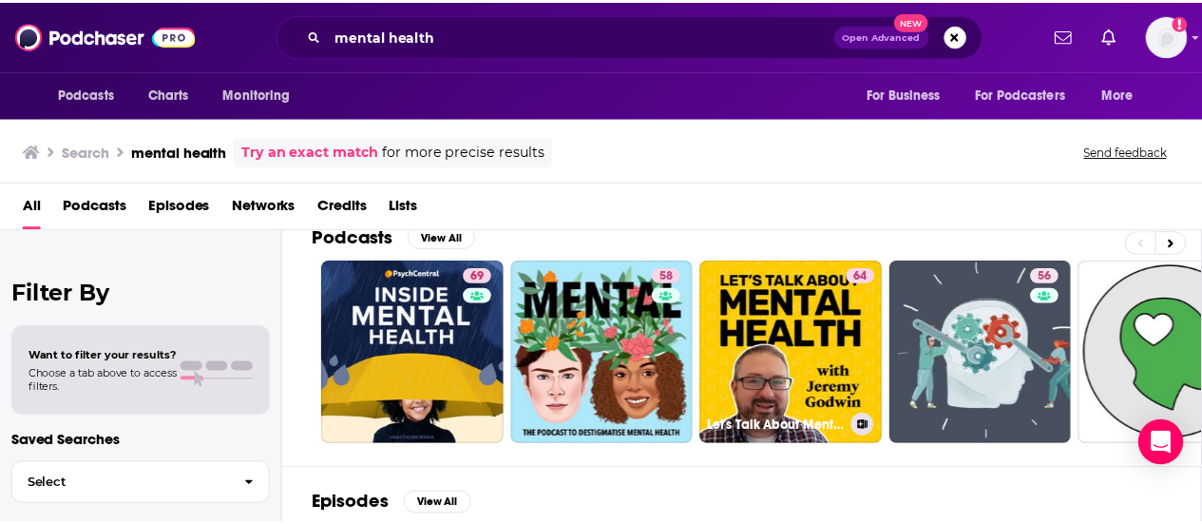
scroll to position [27, 0]
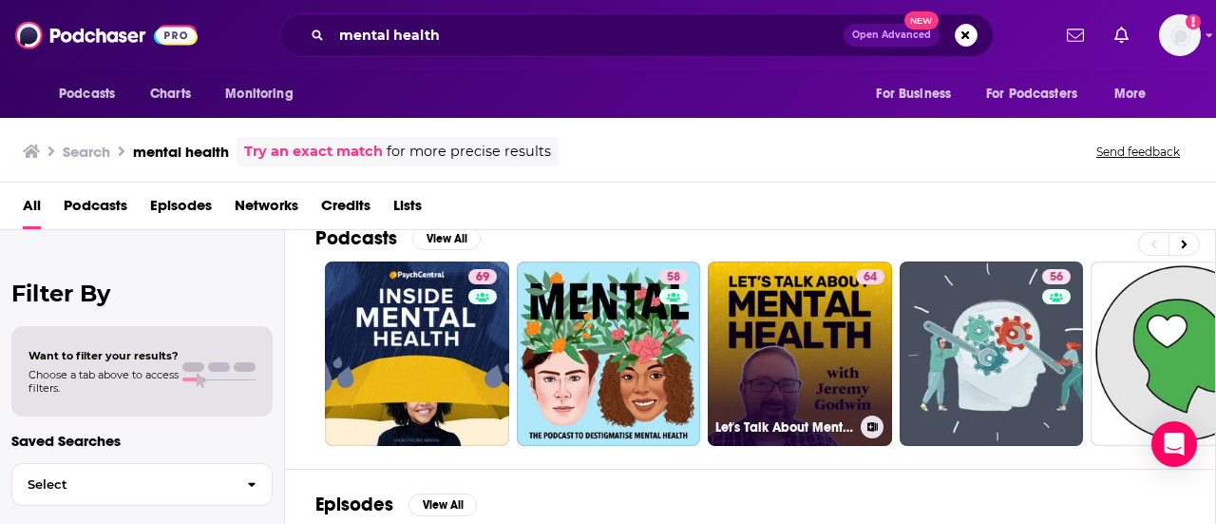
click at [799, 345] on link "64 Let's Talk About Mental Health" at bounding box center [800, 353] width 184 height 184
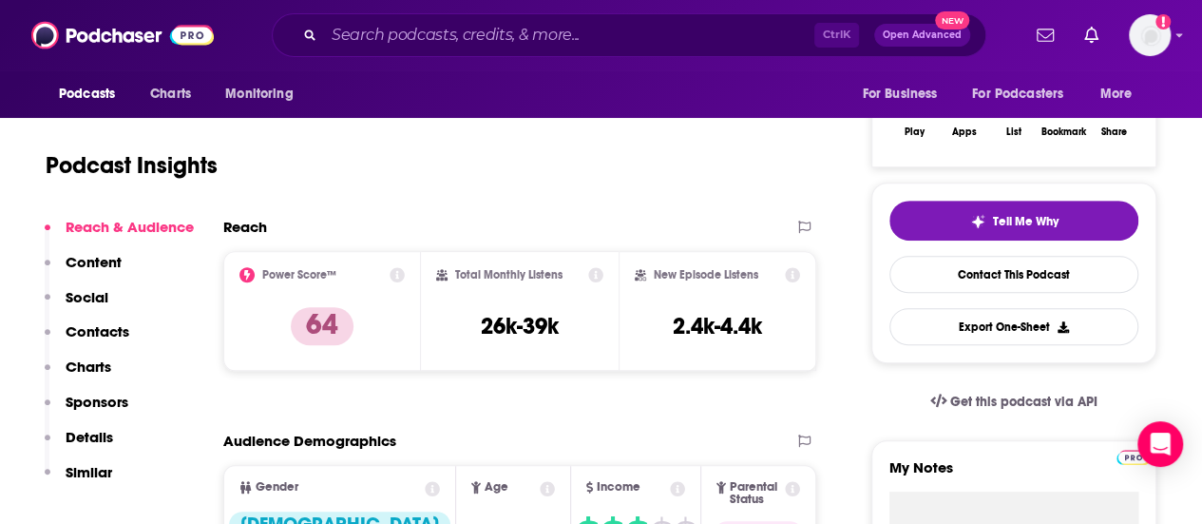
scroll to position [332, 0]
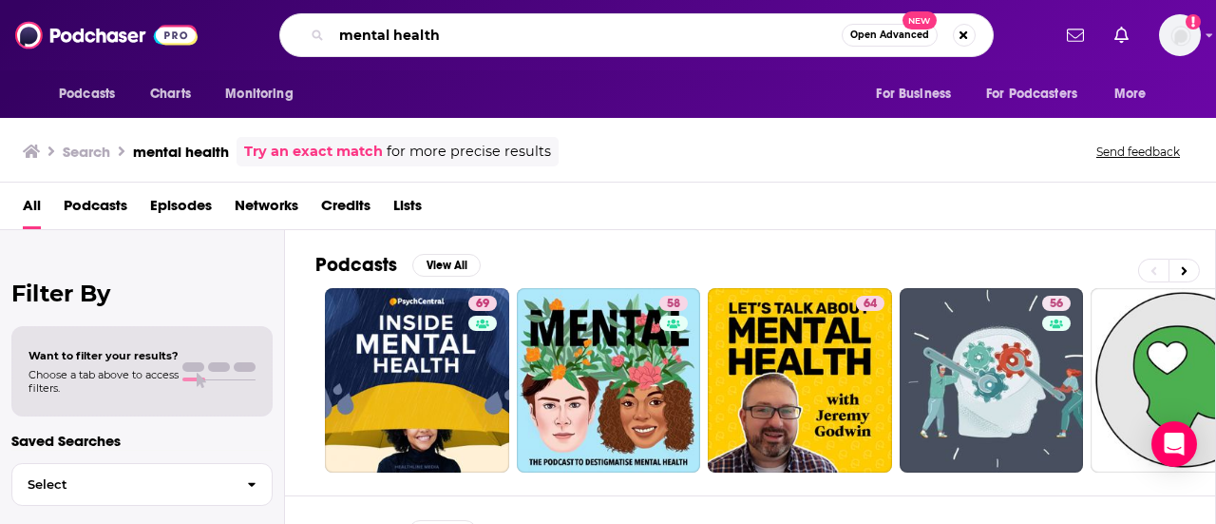
drag, startPoint x: 453, startPoint y: 36, endPoint x: 203, endPoint y: 28, distance: 250.1
click at [203, 28] on div "Podcasts Charts Monitoring mental health Open Advanced New For Business For Pod…" at bounding box center [608, 35] width 1216 height 70
paste input "The Hardcore Self Help Podcast with [PERSON_NAME] the Psyc"
type input "The Hardcore Self Help Podcast with [PERSON_NAME] the Psych"
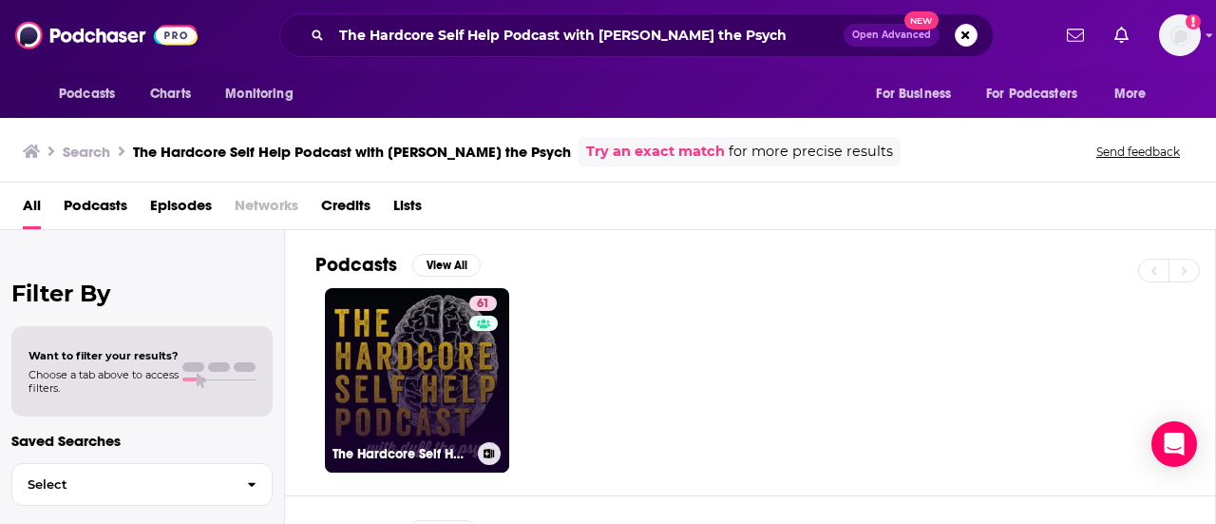
click at [424, 364] on link "61 The Hardcore Self Help Podcast with [PERSON_NAME] the Psych" at bounding box center [417, 380] width 184 height 184
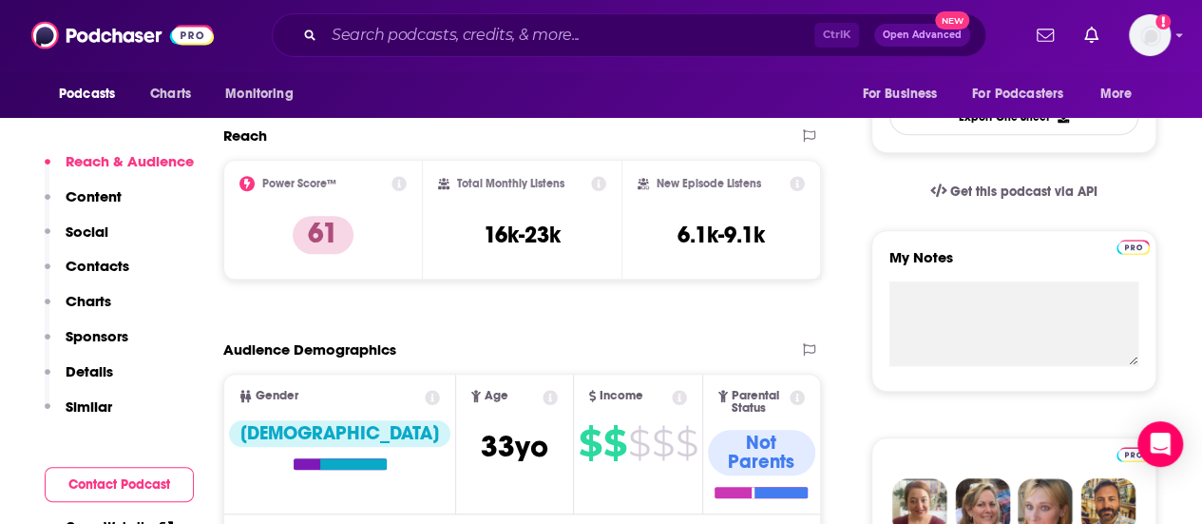
scroll to position [544, 0]
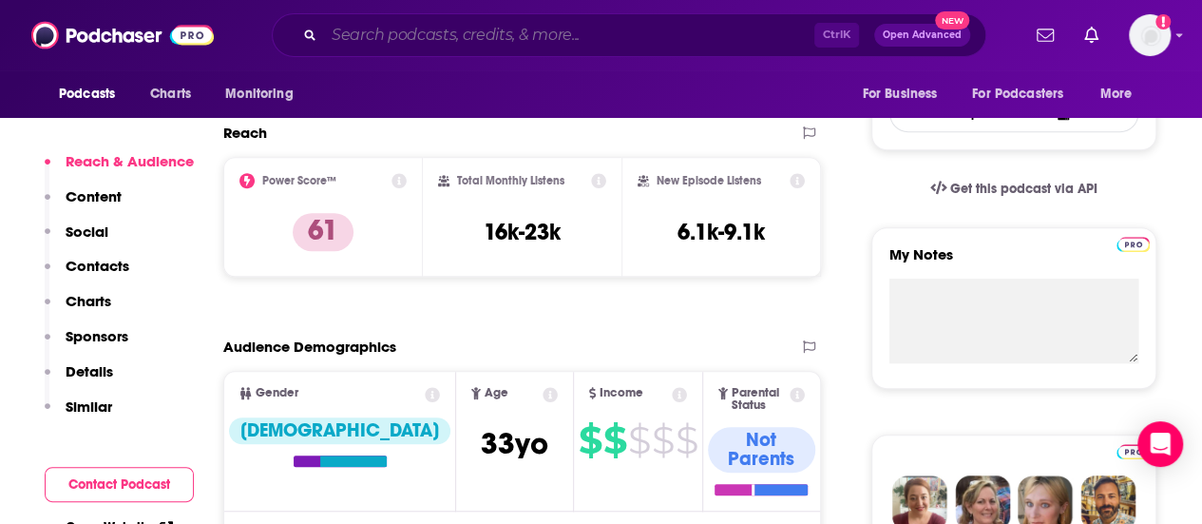
click at [376, 41] on input "Search podcasts, credits, & more..." at bounding box center [569, 35] width 490 height 30
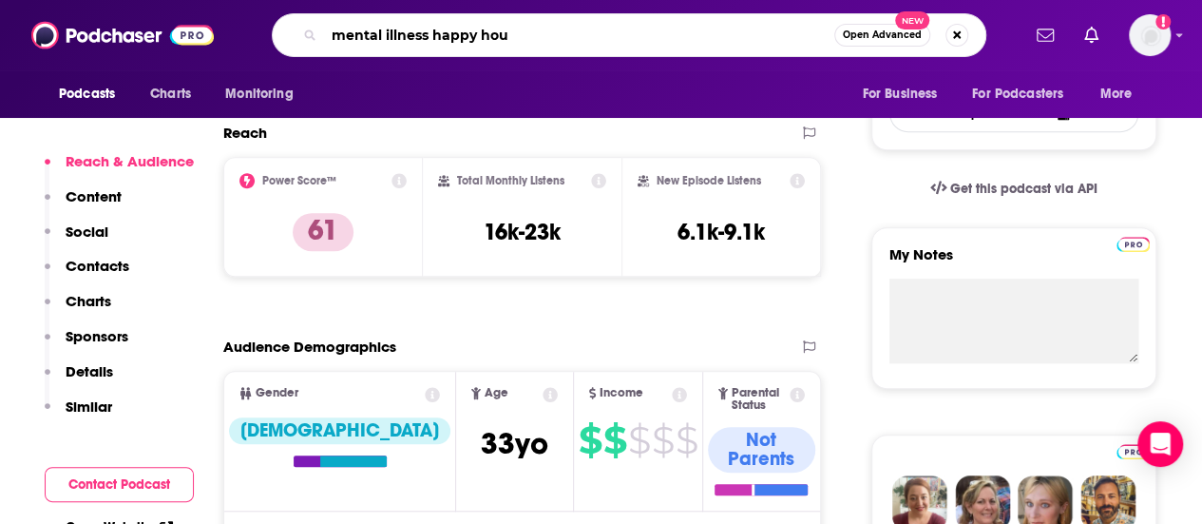
type input "mental illness happy hour"
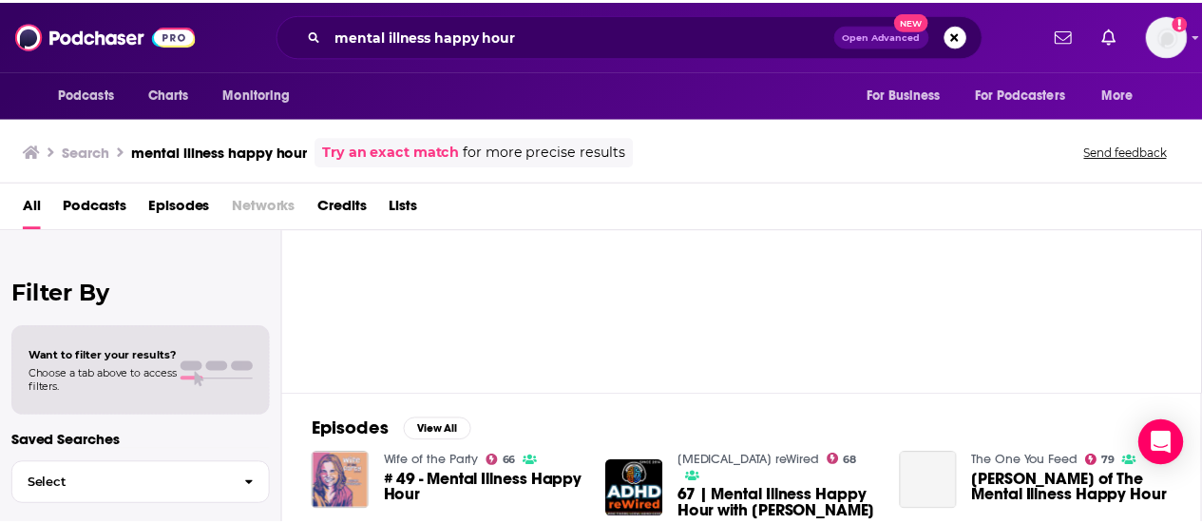
scroll to position [14, 0]
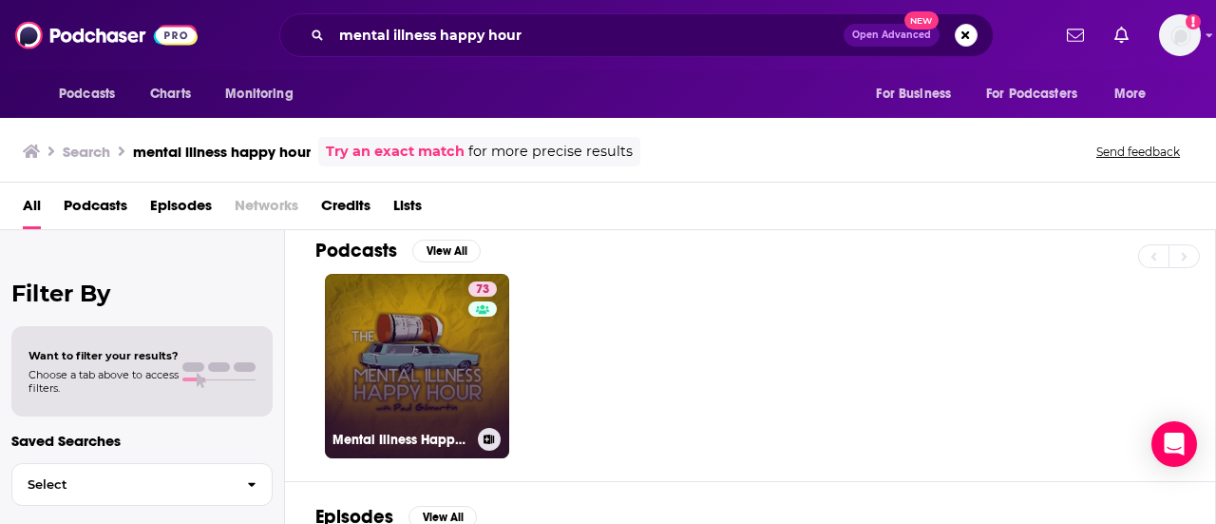
click at [434, 417] on link "73 Mental Illness Happy Hour" at bounding box center [417, 366] width 184 height 184
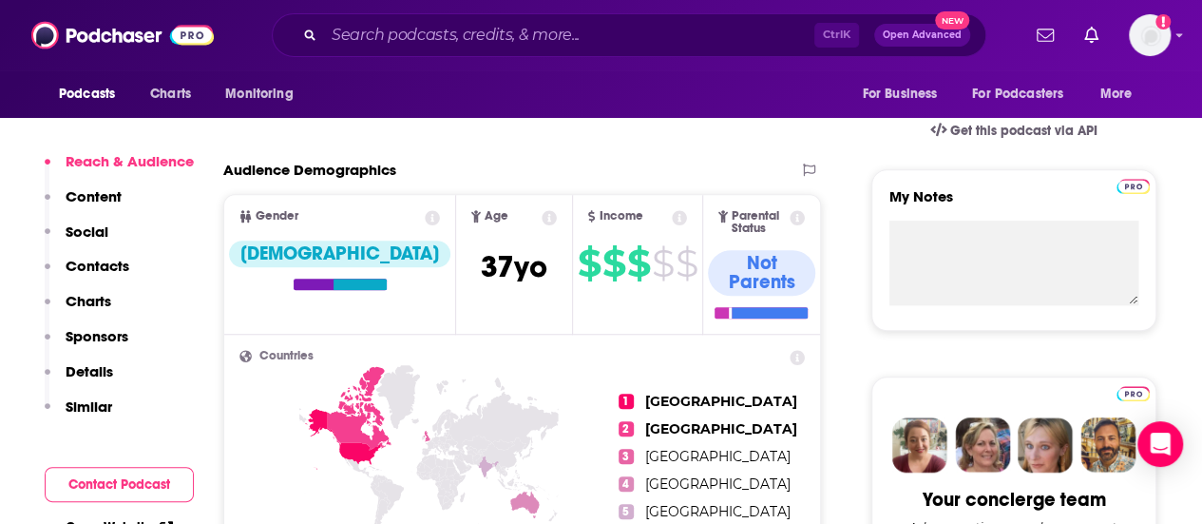
scroll to position [657, 0]
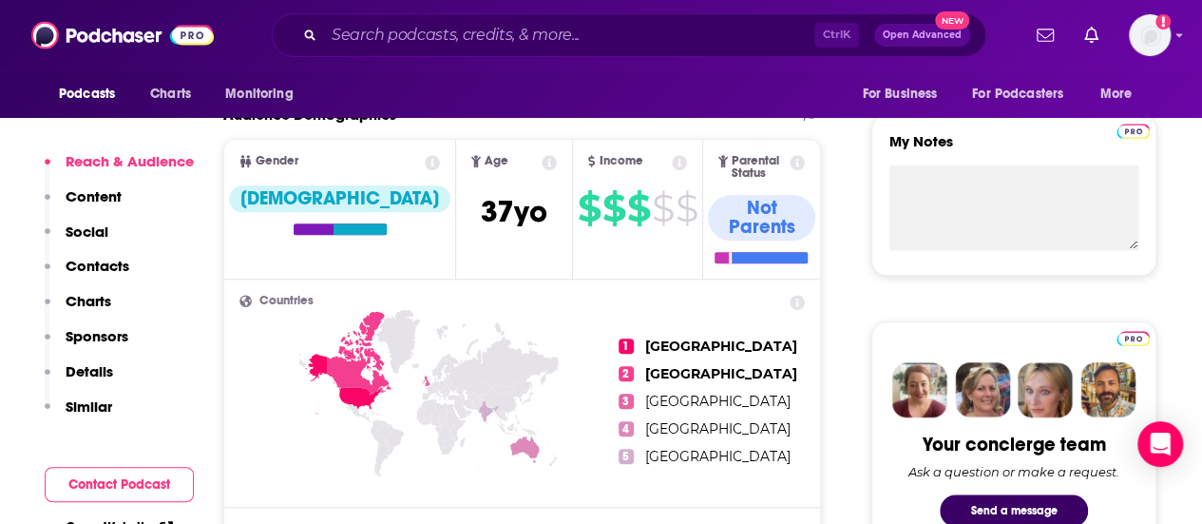
click at [112, 255] on div "Reach & Audience Content Social Contacts Charts Sponsors Details Similar" at bounding box center [119, 291] width 149 height 279
click at [93, 273] on p "Contacts" at bounding box center [98, 266] width 64 height 18
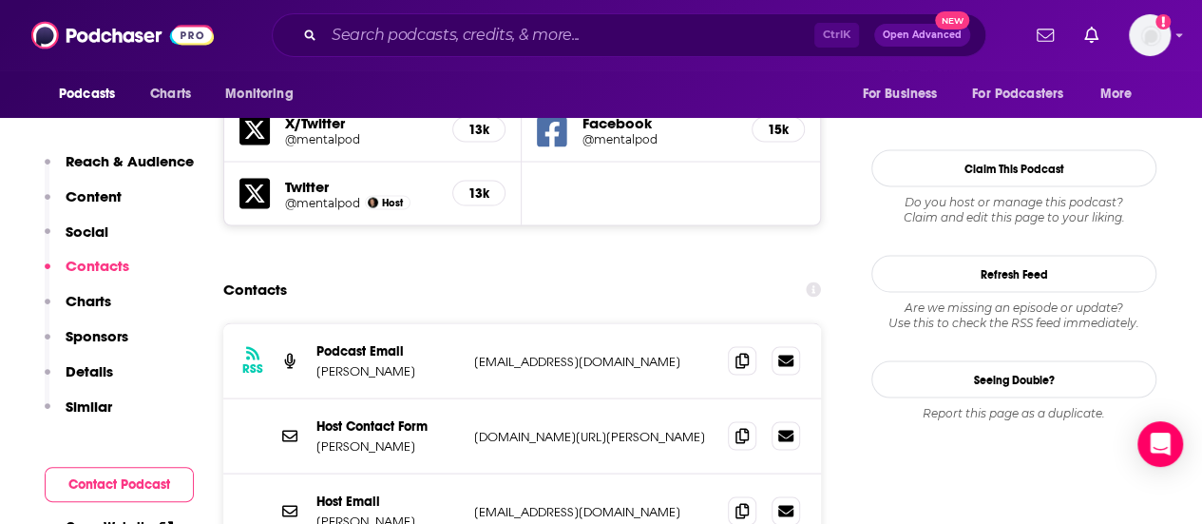
scroll to position [1735, 0]
drag, startPoint x: 621, startPoint y: 225, endPoint x: 470, endPoint y: 227, distance: 151.1
click at [470, 322] on div "RSS Podcast Email [PERSON_NAME] [EMAIL_ADDRESS][DOMAIN_NAME] [EMAIL_ADDRESS][DO…" at bounding box center [522, 359] width 598 height 75
copy p "[EMAIL_ADDRESS][DOMAIN_NAME]"
drag, startPoint x: 589, startPoint y: 374, endPoint x: 474, endPoint y: 380, distance: 115.1
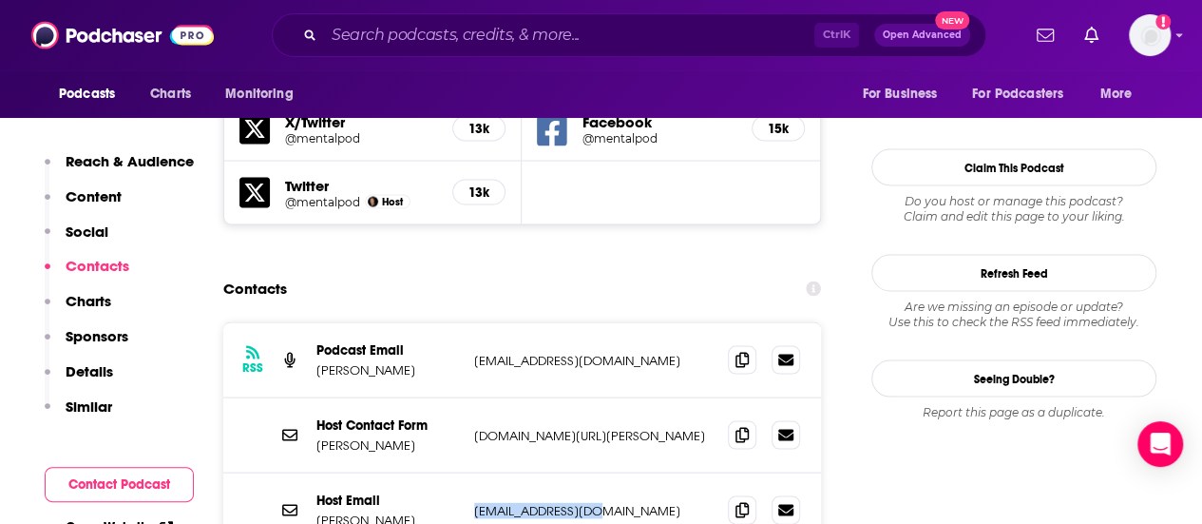
click at [474, 502] on p "[EMAIL_ADDRESS][DOMAIN_NAME]" at bounding box center [593, 510] width 239 height 16
copy p "[EMAIL_ADDRESS][DOMAIN_NAME]"
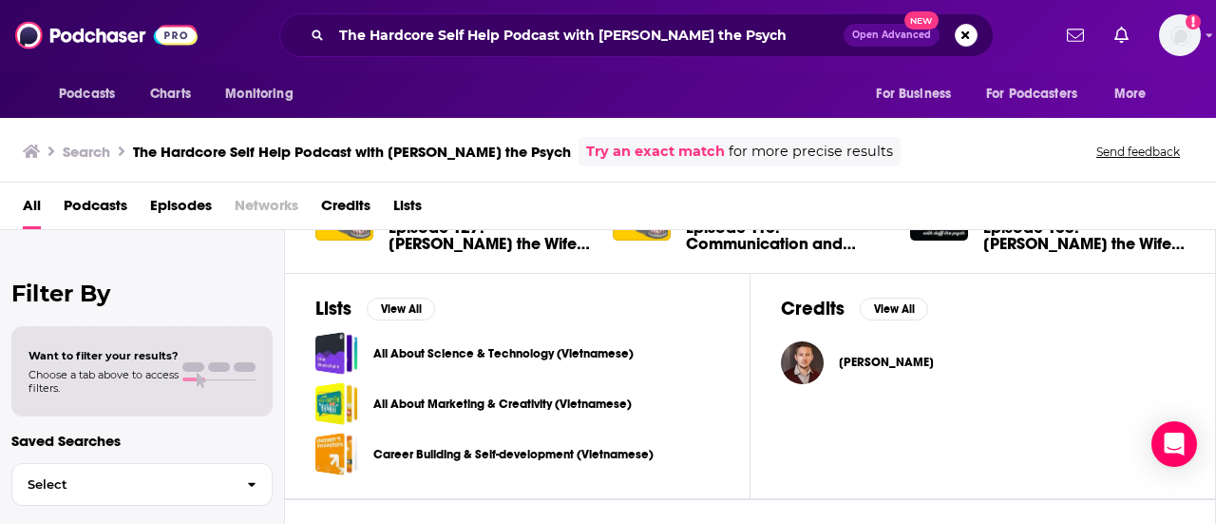
scroll to position [571, 0]
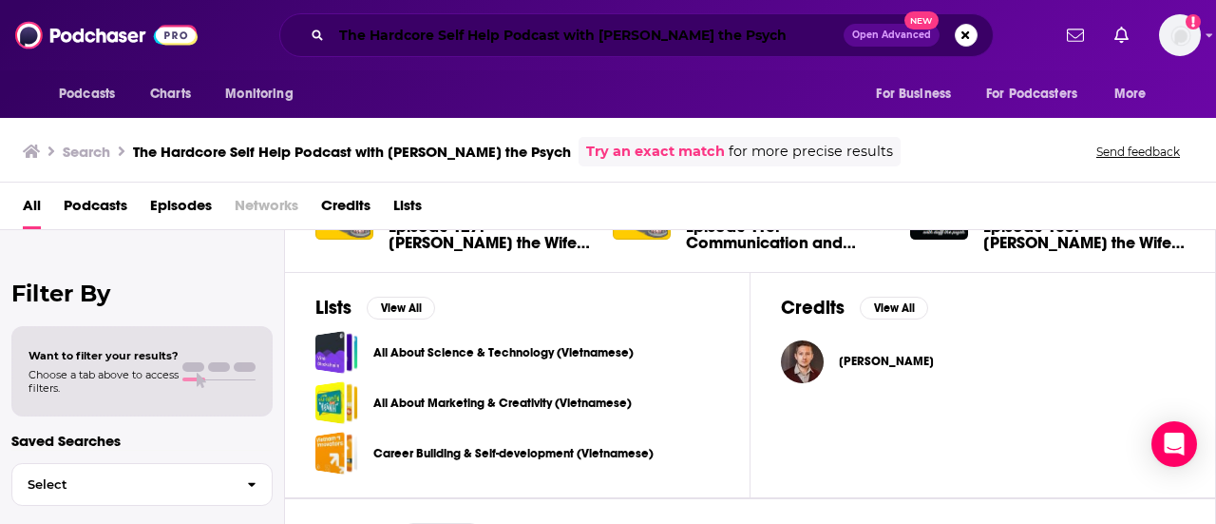
click at [477, 41] on input "The Hardcore Self Help Podcast with [PERSON_NAME] the Psych" at bounding box center [588, 35] width 512 height 30
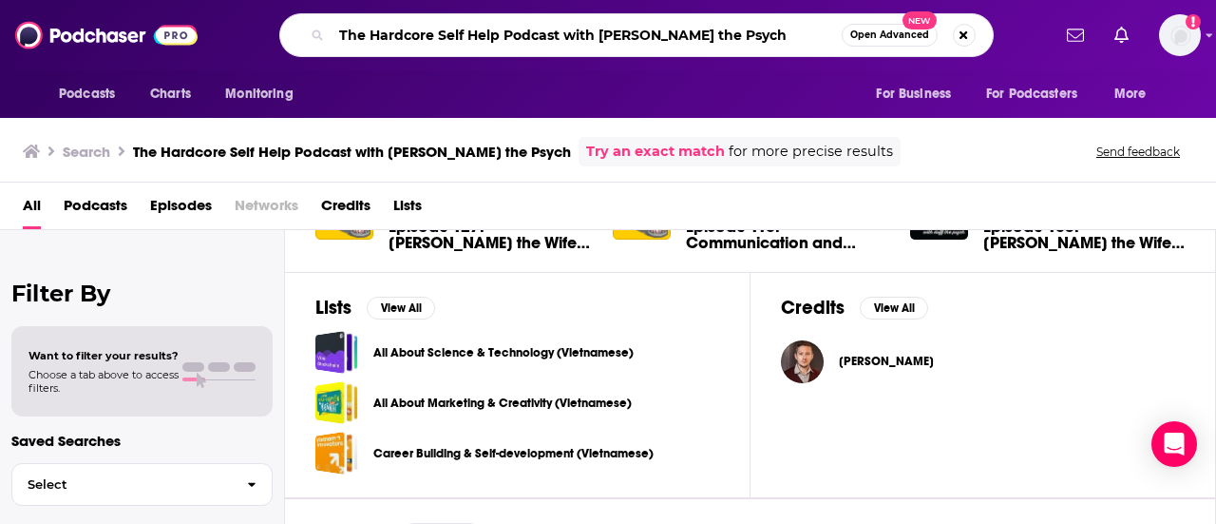
click at [477, 41] on input "The Hardcore Self Help Podcast with [PERSON_NAME] the Psych" at bounding box center [587, 35] width 510 height 30
type input "on purpose [PERSON_NAME]"
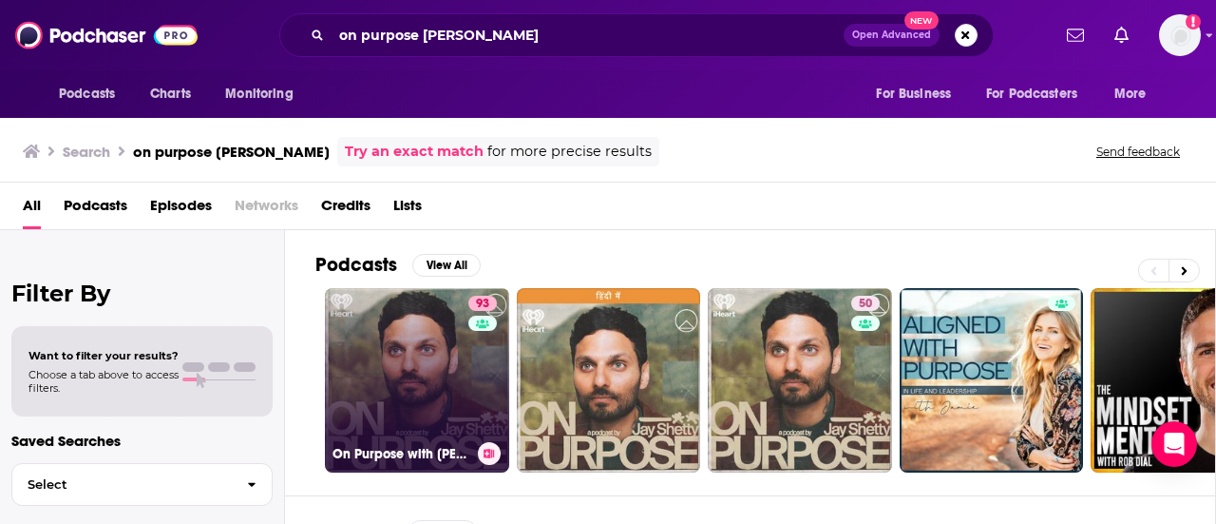
click at [386, 353] on link "93 On Purpose with [PERSON_NAME]" at bounding box center [417, 380] width 184 height 184
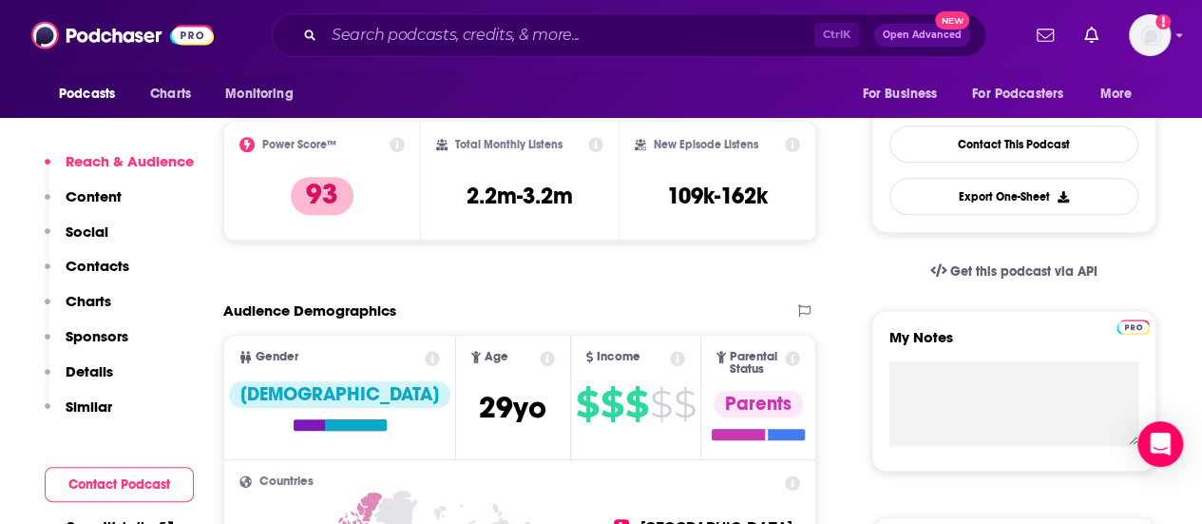
scroll to position [462, 0]
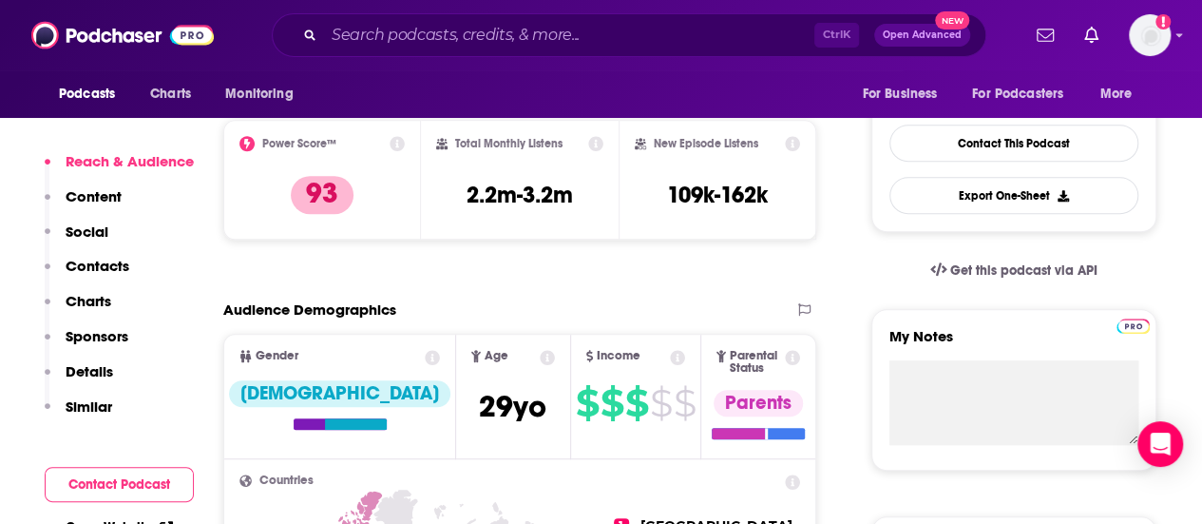
click at [125, 266] on p "Contacts" at bounding box center [98, 266] width 64 height 18
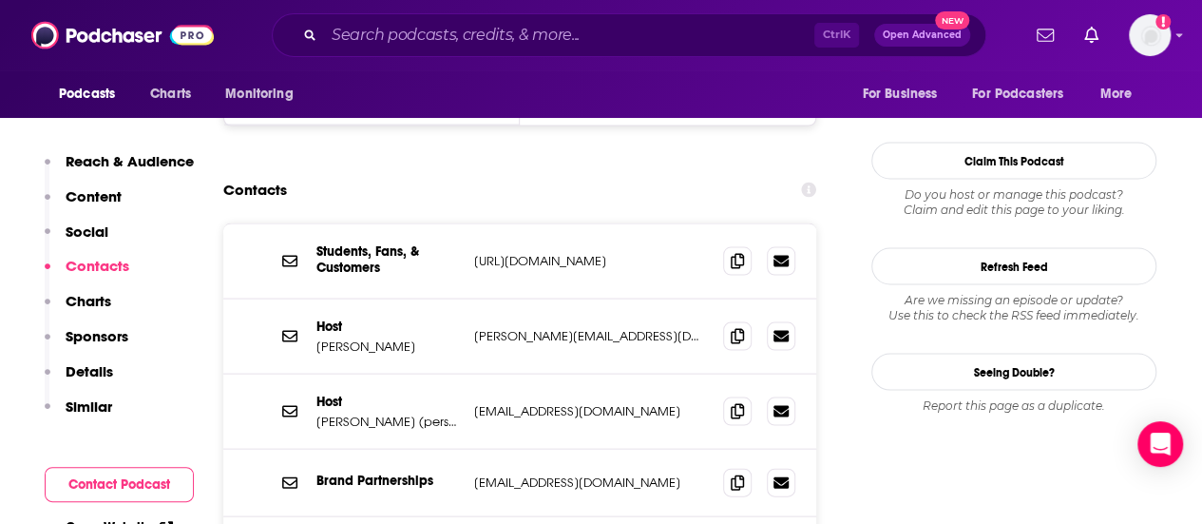
scroll to position [1858, 0]
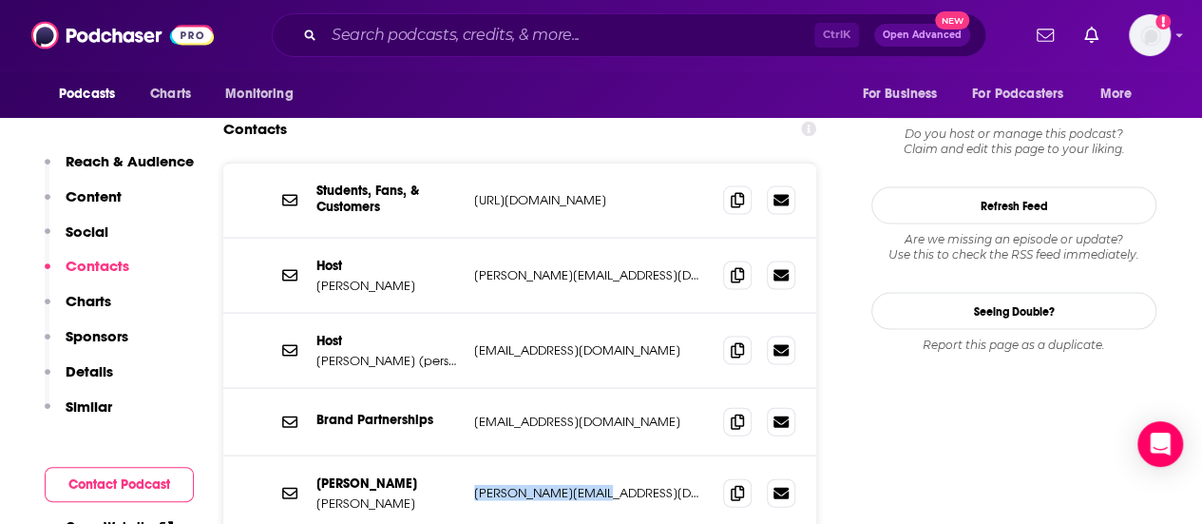
drag, startPoint x: 601, startPoint y: 414, endPoint x: 468, endPoint y: 413, distance: 133.0
click at [468, 456] on div "[PERSON_NAME] [PERSON_NAME][EMAIL_ADDRESS][DOMAIN_NAME] [PERSON_NAME][EMAIL_ADD…" at bounding box center [519, 493] width 593 height 74
copy p "[PERSON_NAME][EMAIL_ADDRESS][DOMAIN_NAME]"
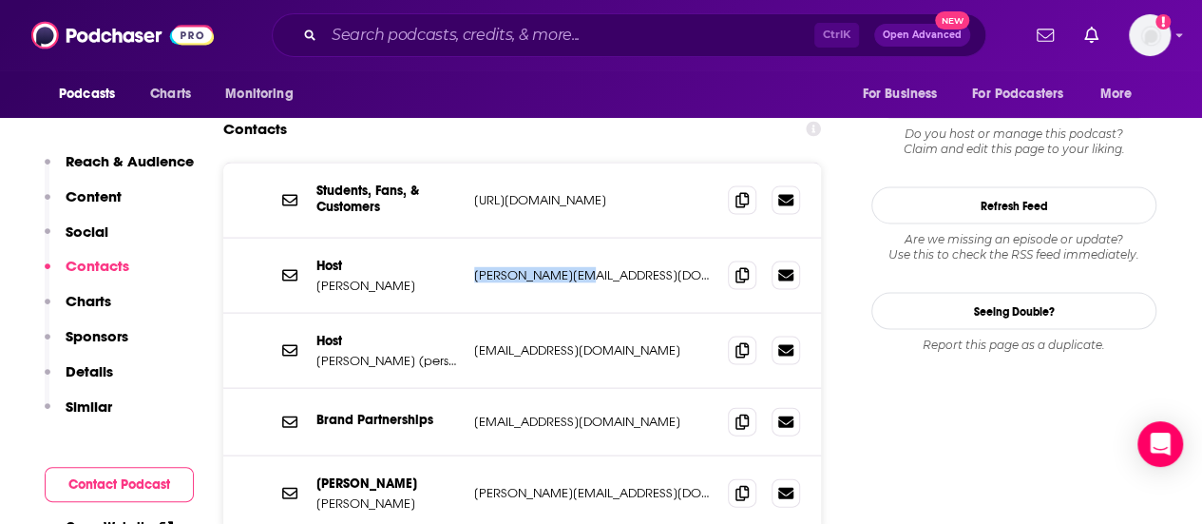
drag, startPoint x: 582, startPoint y: 195, endPoint x: 473, endPoint y: 209, distance: 110.2
click at [474, 267] on p "[PERSON_NAME][EMAIL_ADDRESS][DOMAIN_NAME]" at bounding box center [593, 275] width 239 height 16
copy p "[PERSON_NAME][EMAIL_ADDRESS][DOMAIN_NAME]"
drag, startPoint x: 586, startPoint y: 273, endPoint x: 471, endPoint y: 281, distance: 115.3
click at [471, 314] on div "Host [PERSON_NAME] (personal) [EMAIL_ADDRESS][DOMAIN_NAME] [EMAIL_ADDRESS][DOMA…" at bounding box center [522, 351] width 598 height 75
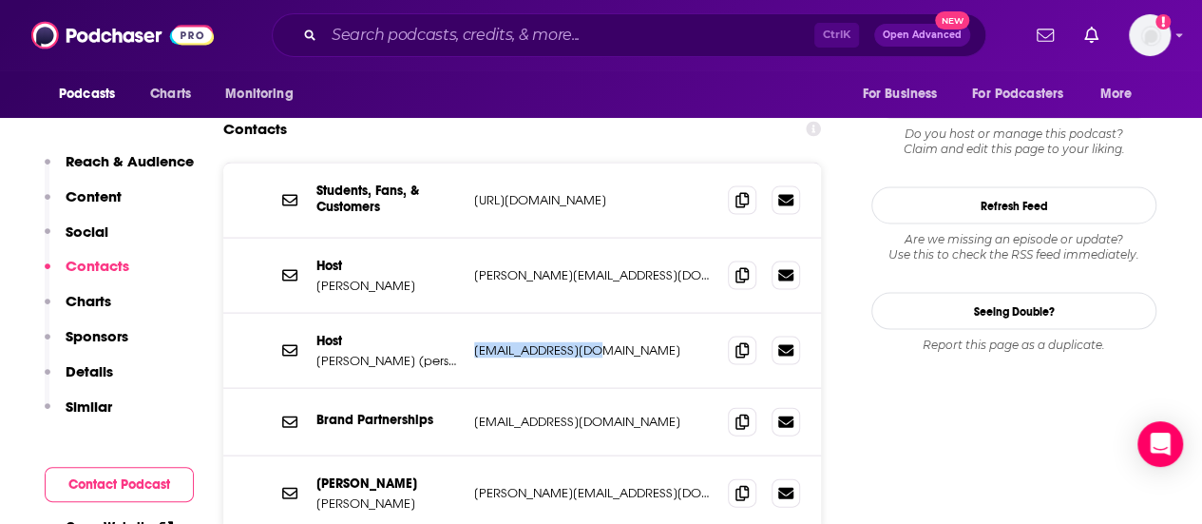
copy p "[EMAIL_ADDRESS][DOMAIN_NAME]"
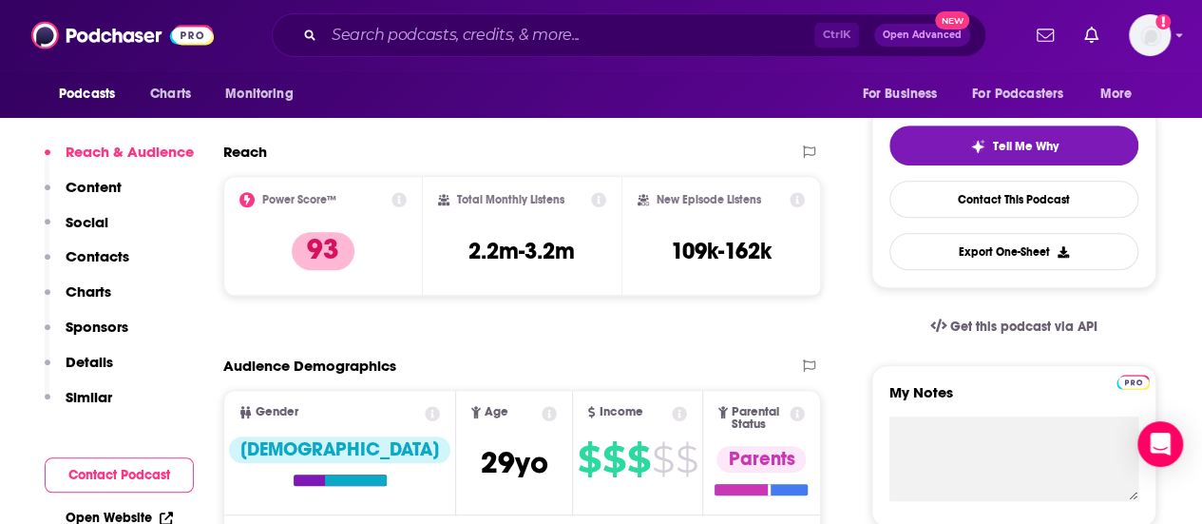
scroll to position [0, 0]
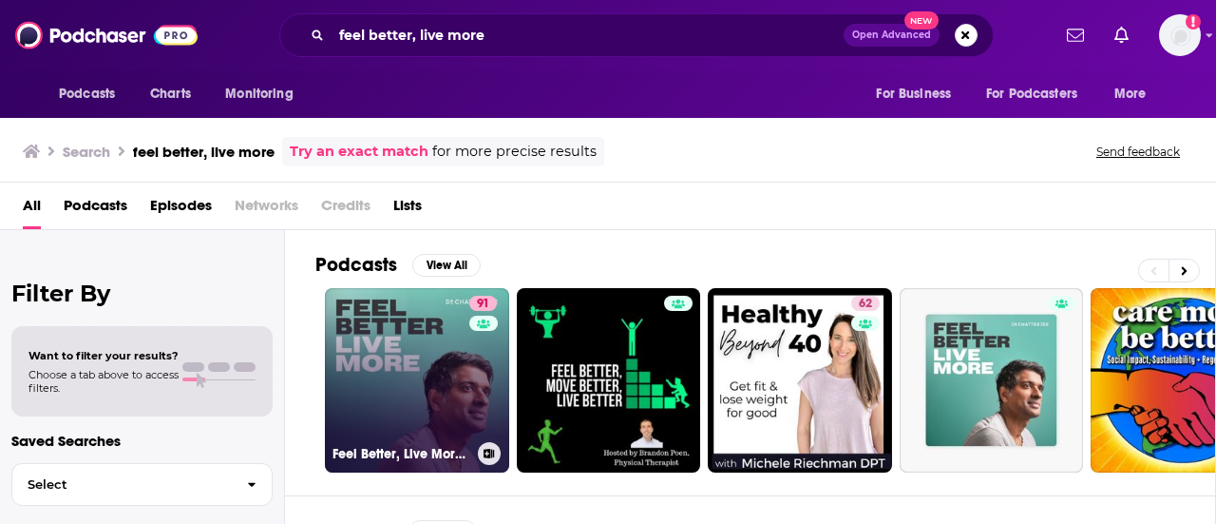
click at [464, 346] on link "91 Feel Better, Live More with [PERSON_NAME]" at bounding box center [417, 380] width 184 height 184
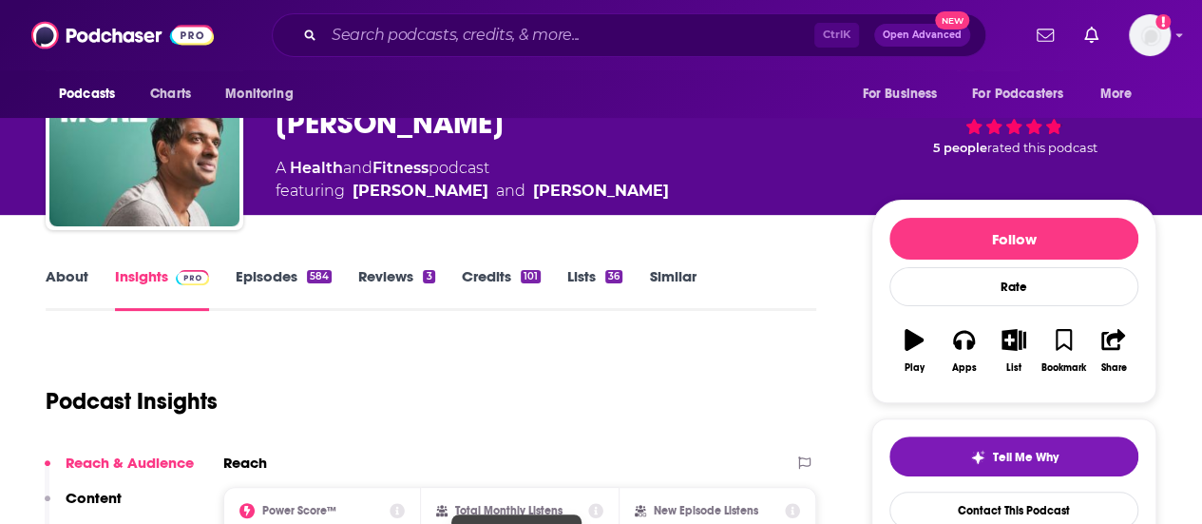
scroll to position [47, 0]
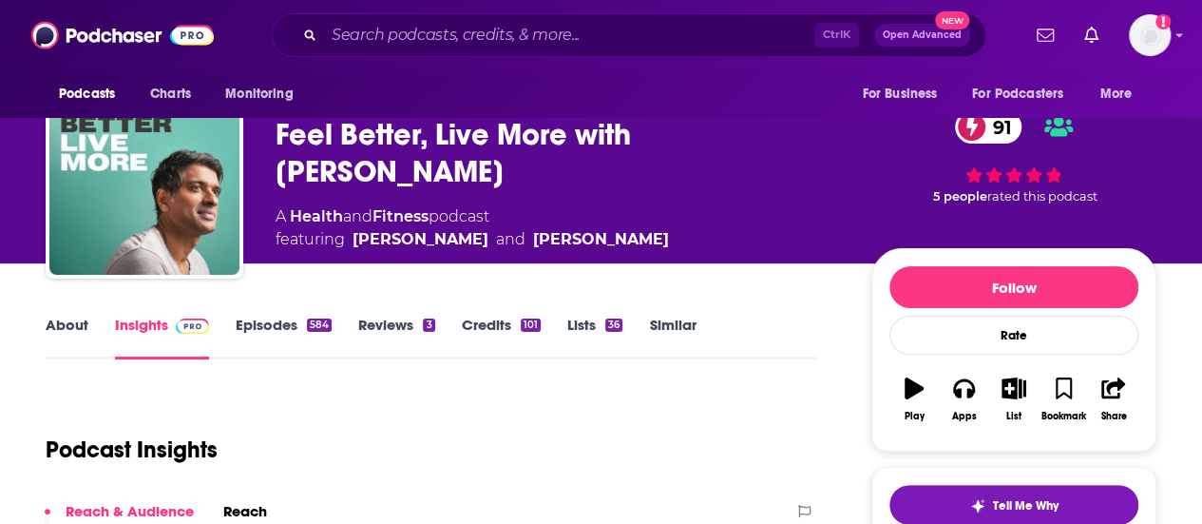
click at [276, 317] on link "Episodes 584" at bounding box center [284, 337] width 96 height 44
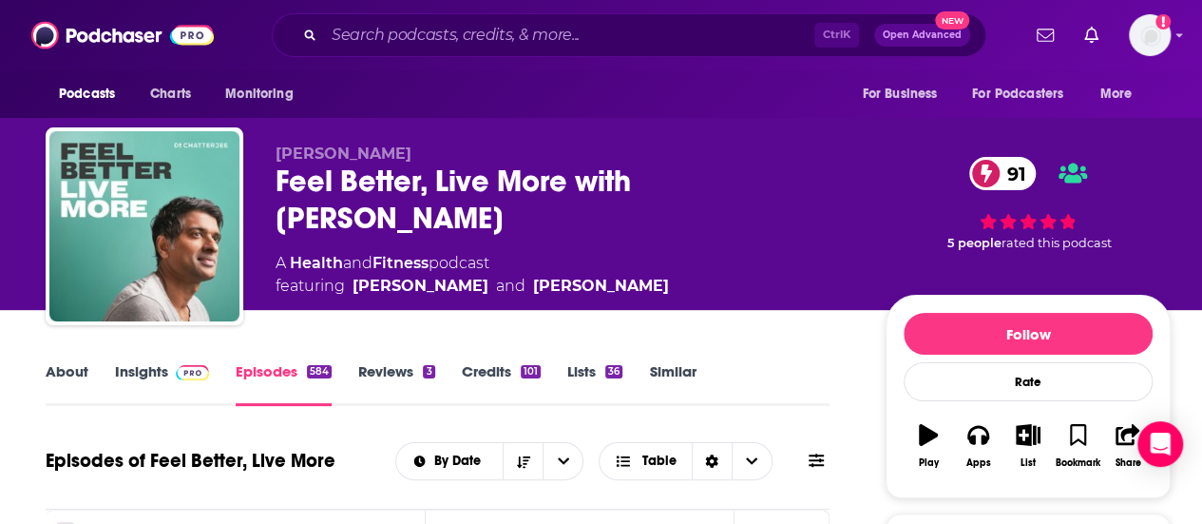
click at [46, 373] on link "About" at bounding box center [67, 384] width 43 height 44
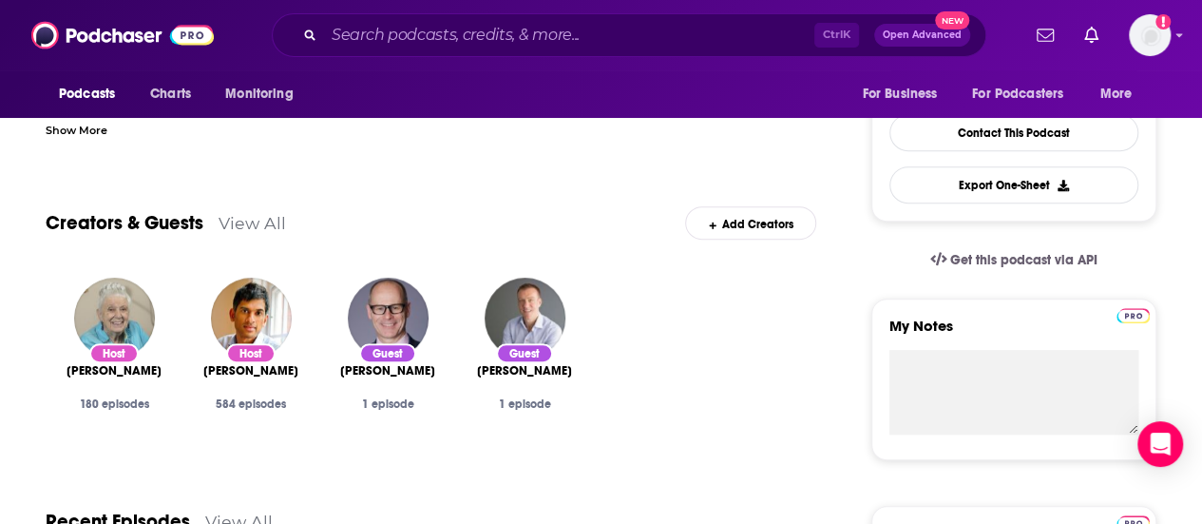
scroll to position [51, 0]
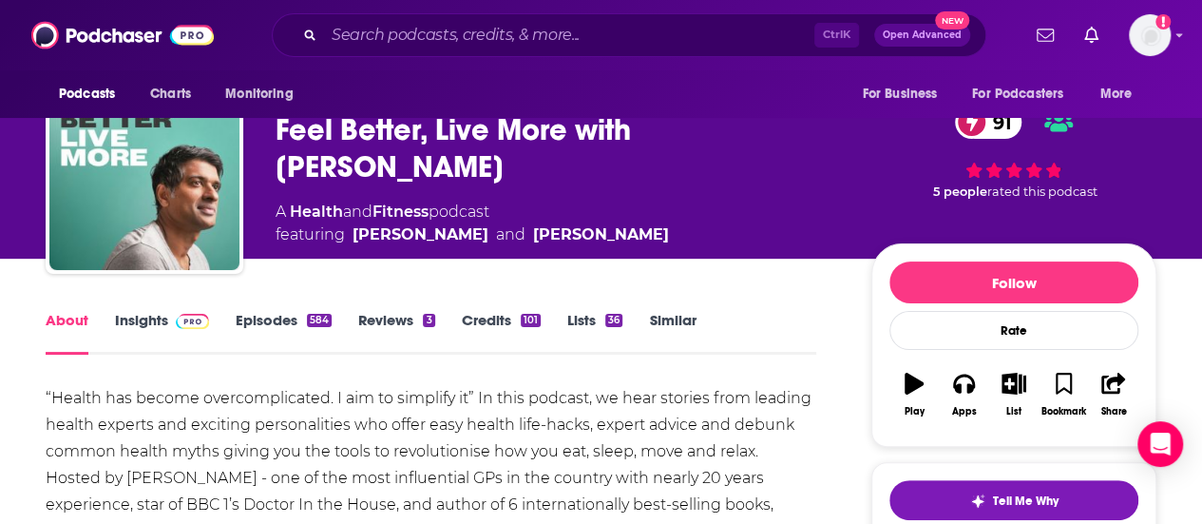
click at [169, 311] on span at bounding box center [188, 320] width 41 height 18
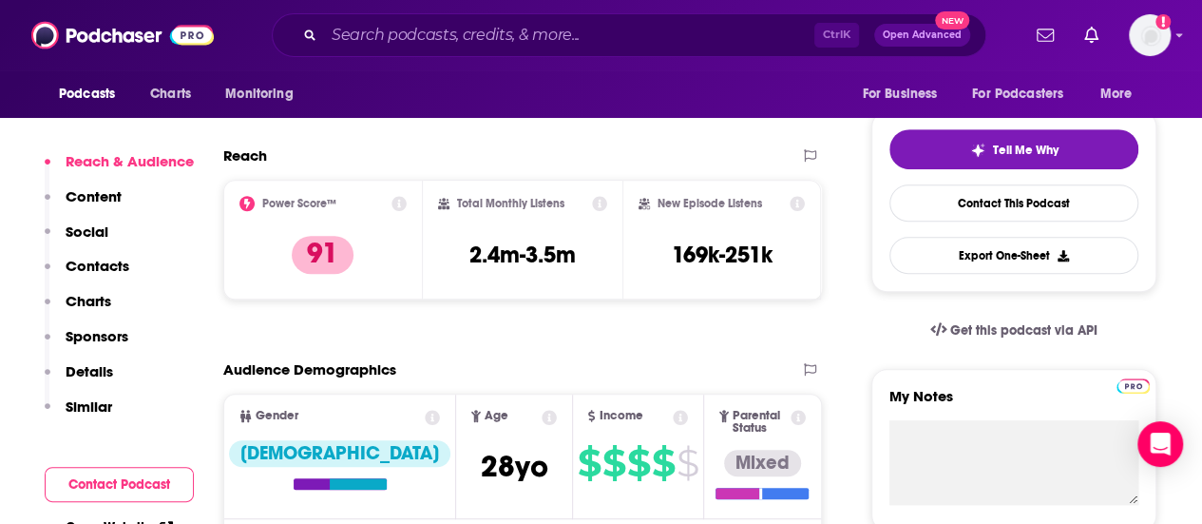
scroll to position [403, 0]
click at [132, 262] on div "Reach & Audience Content Social Contacts Charts Sponsors Details Similar" at bounding box center [119, 291] width 149 height 279
click at [115, 267] on p "Contacts" at bounding box center [98, 266] width 64 height 18
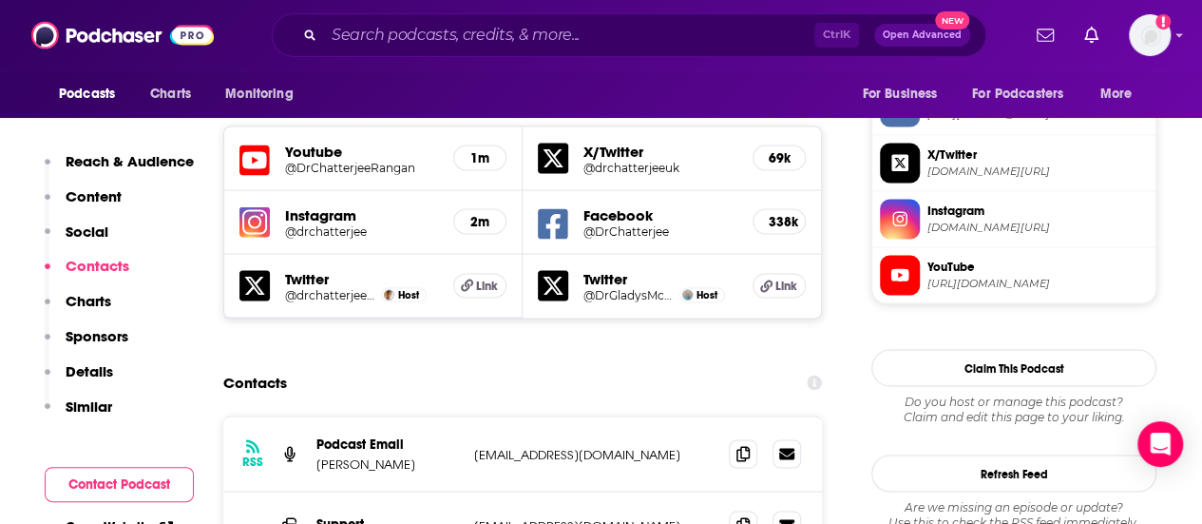
scroll to position [1652, 0]
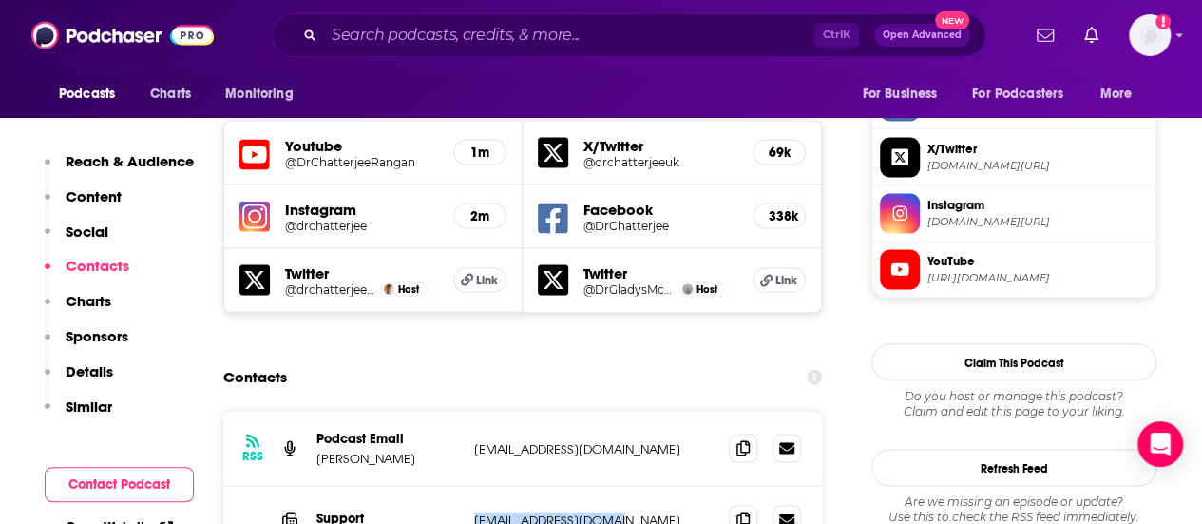
drag, startPoint x: 621, startPoint y: 419, endPoint x: 473, endPoint y: 427, distance: 148.4
click at [474, 511] on p "info@drchatterjee.com" at bounding box center [593, 519] width 239 height 16
copy p "info@drchatterjee.com"
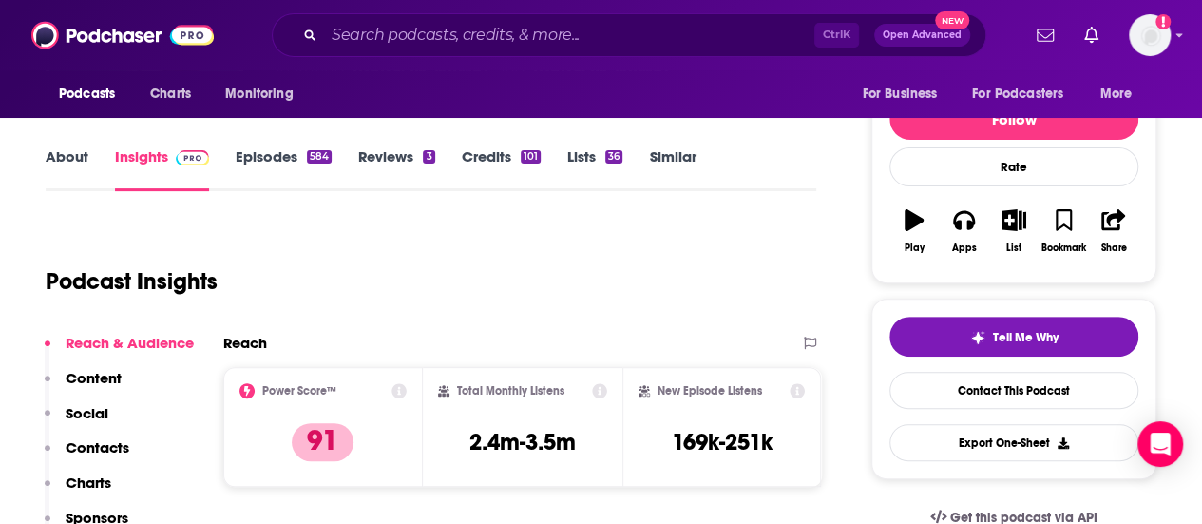
scroll to position [0, 0]
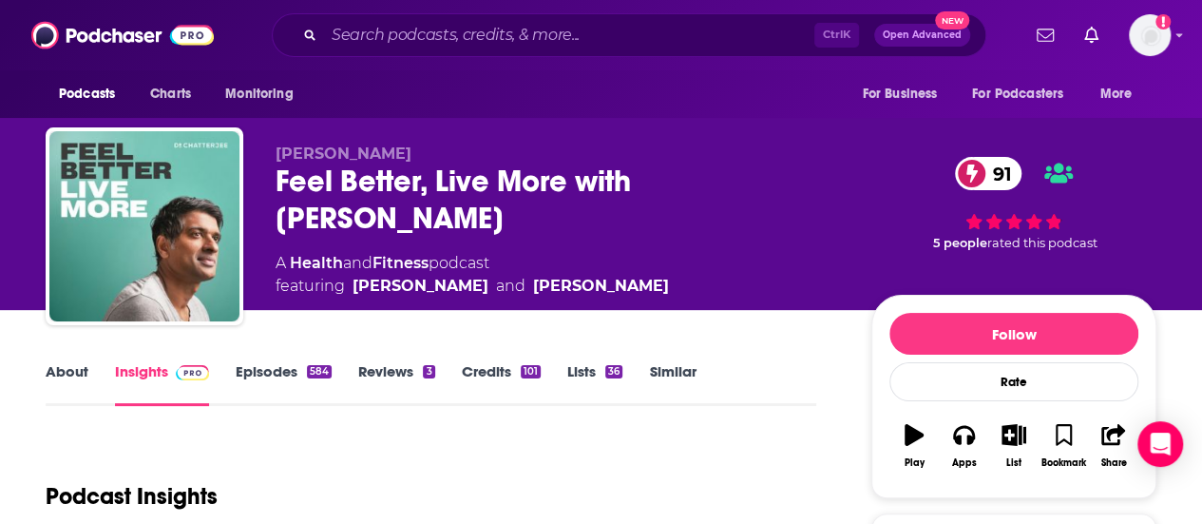
drag, startPoint x: 721, startPoint y: 206, endPoint x: 681, endPoint y: 187, distance: 44.2
click at [681, 187] on div "Feel Better, Live More with Dr Rangan Chatterjee 91" at bounding box center [558, 199] width 565 height 74
copy h2 "Rangan Chatterjee"
